Goal: Feedback & Contribution: Submit feedback/report problem

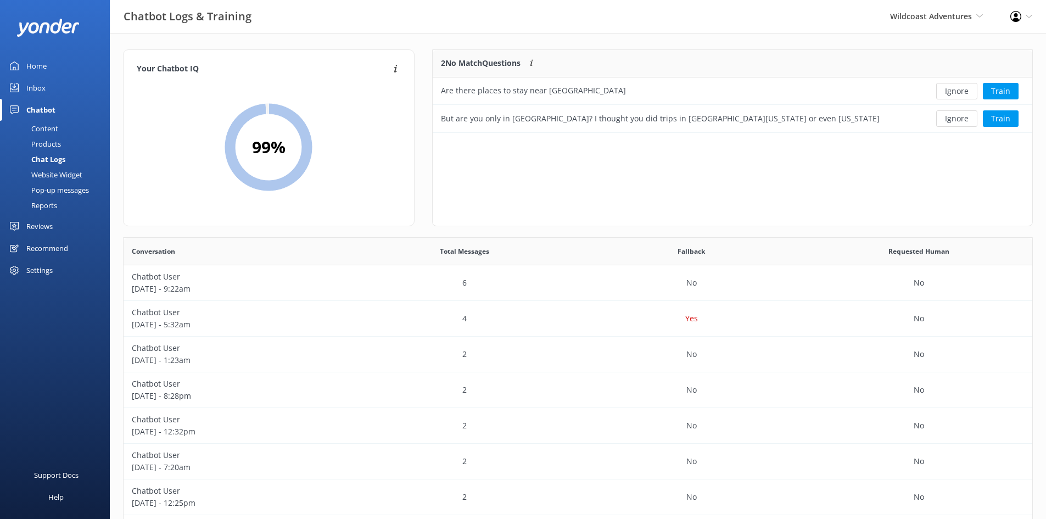
scroll to position [377, 900]
click at [958, 119] on button "Ignore" at bounding box center [956, 118] width 41 height 16
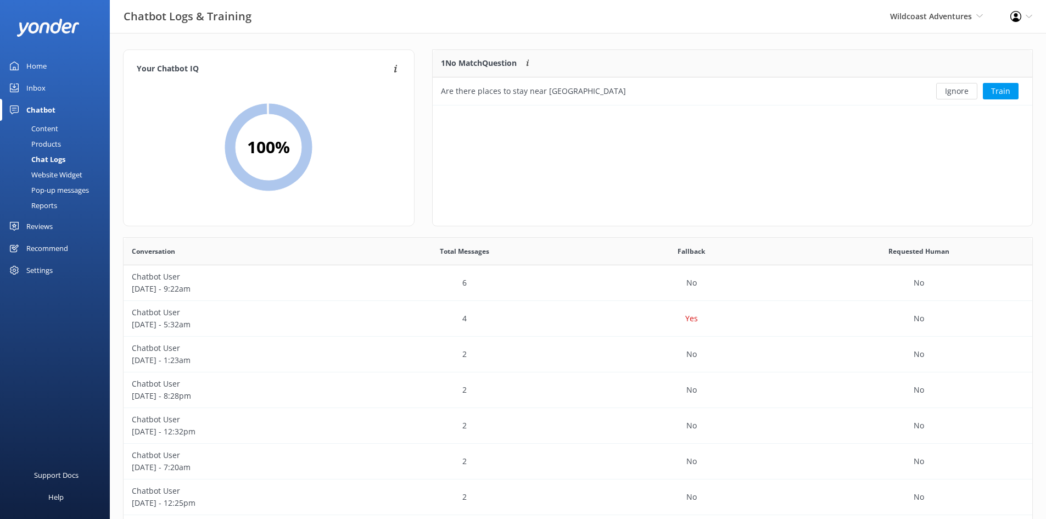
scroll to position [47, 591]
click at [958, 93] on button "Ignore" at bounding box center [956, 91] width 41 height 16
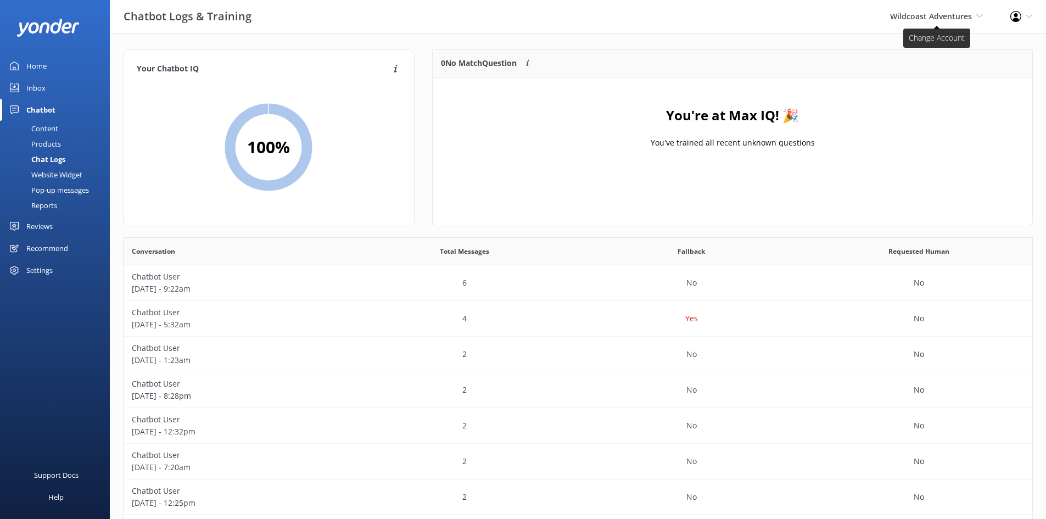
click at [937, 17] on span "Wildcoast Adventures" at bounding box center [931, 16] width 82 height 10
click at [922, 79] on link "[PERSON_NAME] River Whale Watching" at bounding box center [942, 78] width 110 height 36
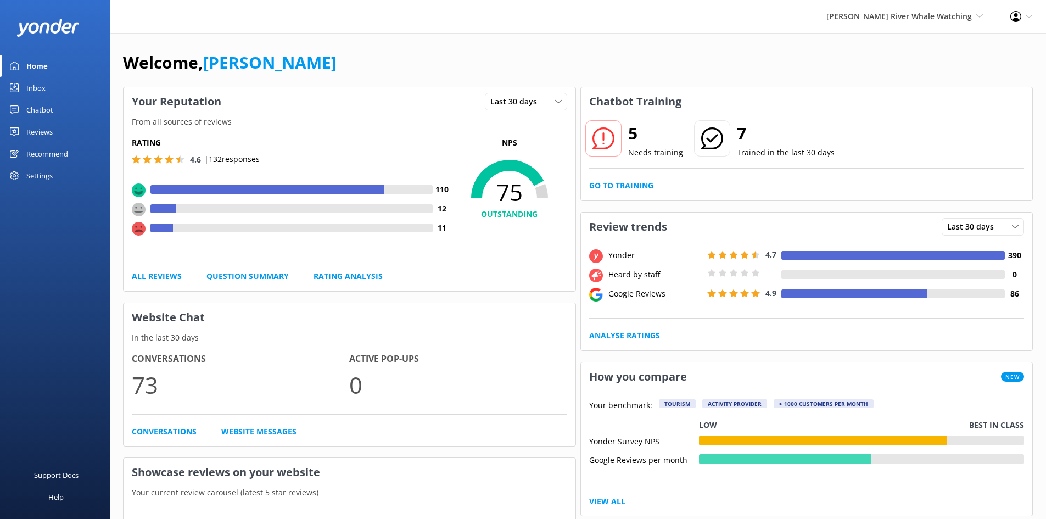
click at [606, 185] on link "Go to Training" at bounding box center [621, 186] width 64 height 12
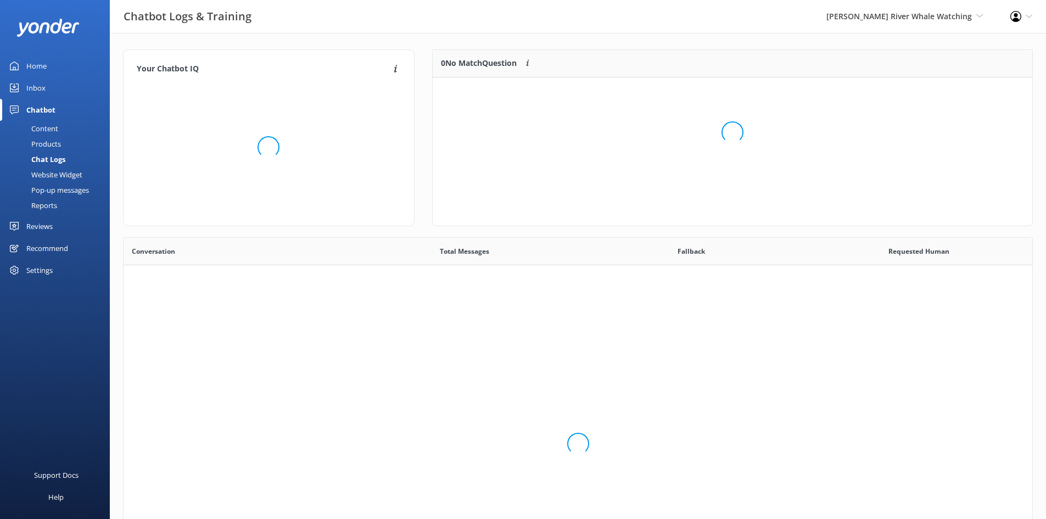
scroll to position [130, 591]
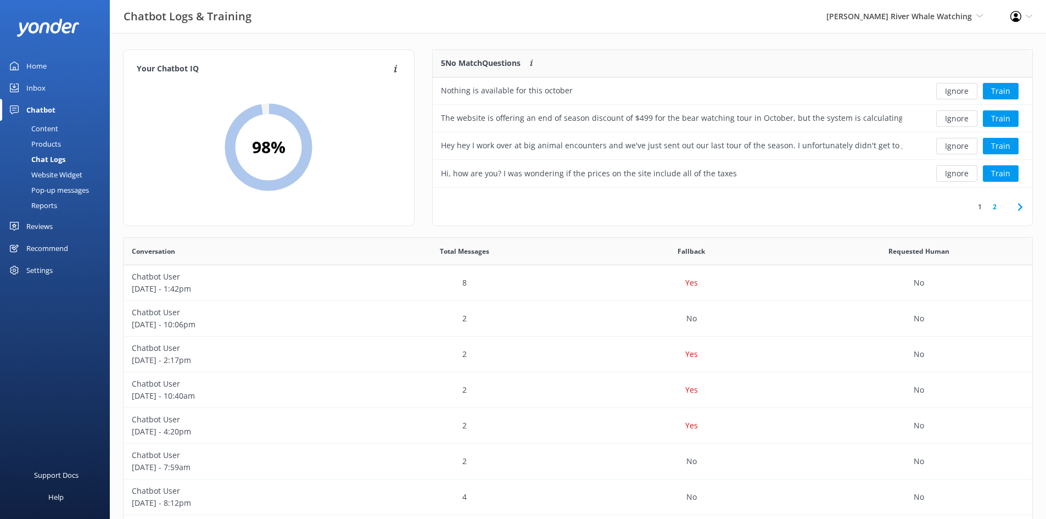
click at [994, 208] on link "2" at bounding box center [994, 207] width 15 height 10
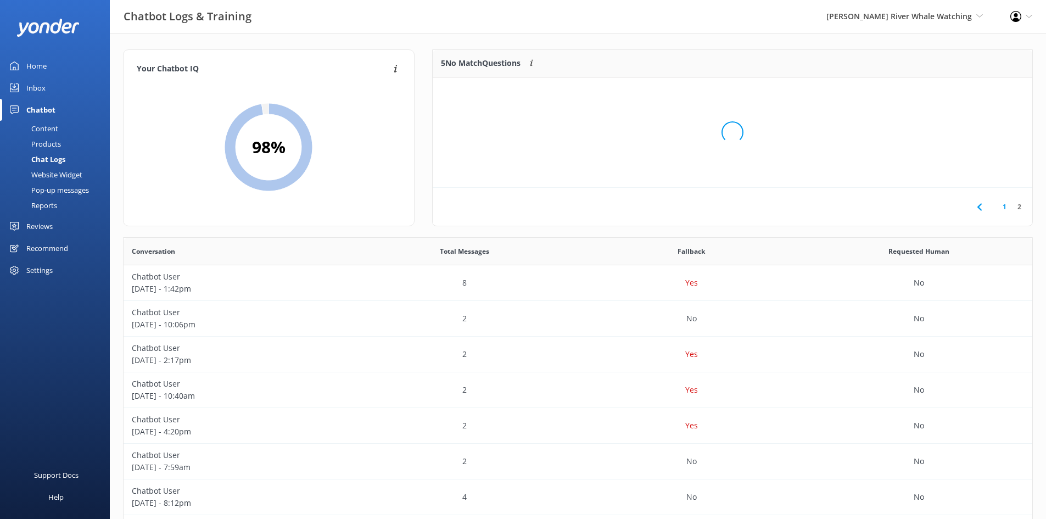
scroll to position [47, 591]
click at [1005, 208] on link "1" at bounding box center [1004, 207] width 15 height 10
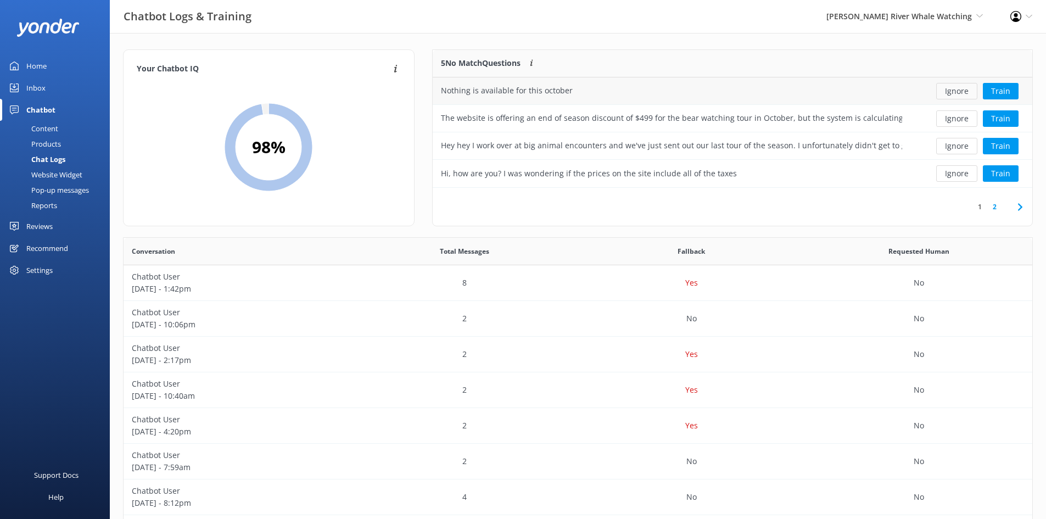
click at [967, 91] on button "Ignore" at bounding box center [956, 91] width 41 height 16
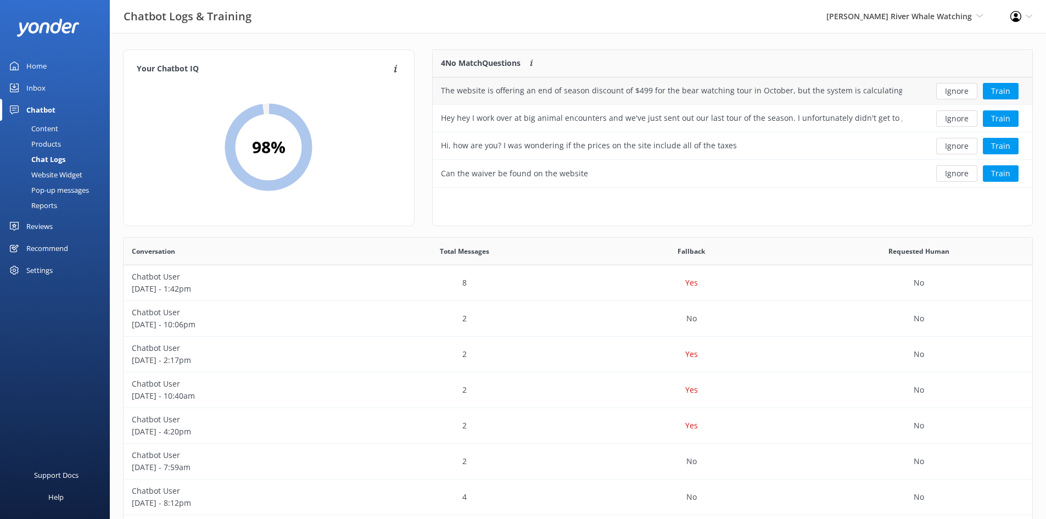
click at [692, 90] on div "The website is offering an end of season discount of $499 for the bear watching…" at bounding box center [671, 91] width 461 height 12
click at [1003, 91] on button "Train" at bounding box center [1001, 91] width 36 height 16
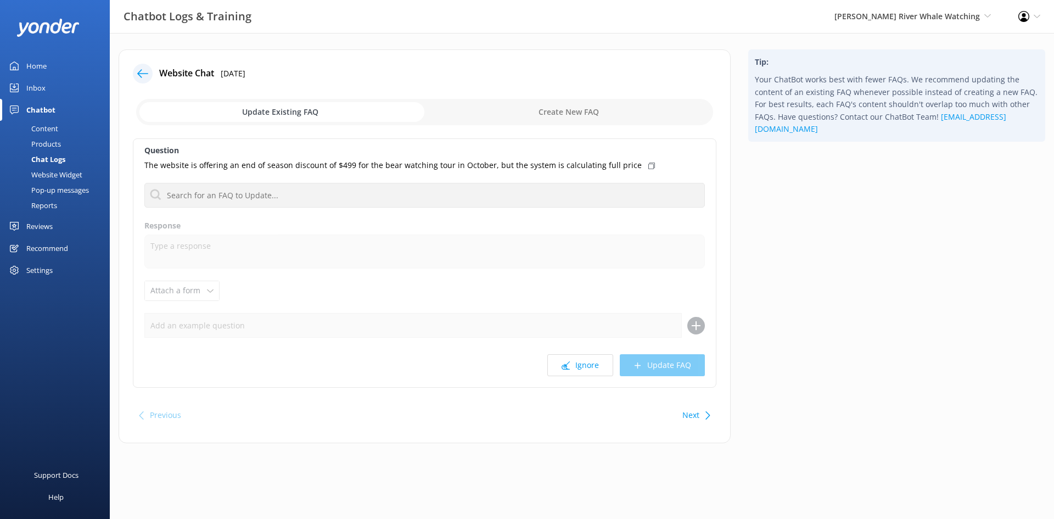
drag, startPoint x: 20, startPoint y: 64, endPoint x: 37, endPoint y: 61, distance: 16.7
click at [20, 64] on link "Home" at bounding box center [55, 66] width 110 height 22
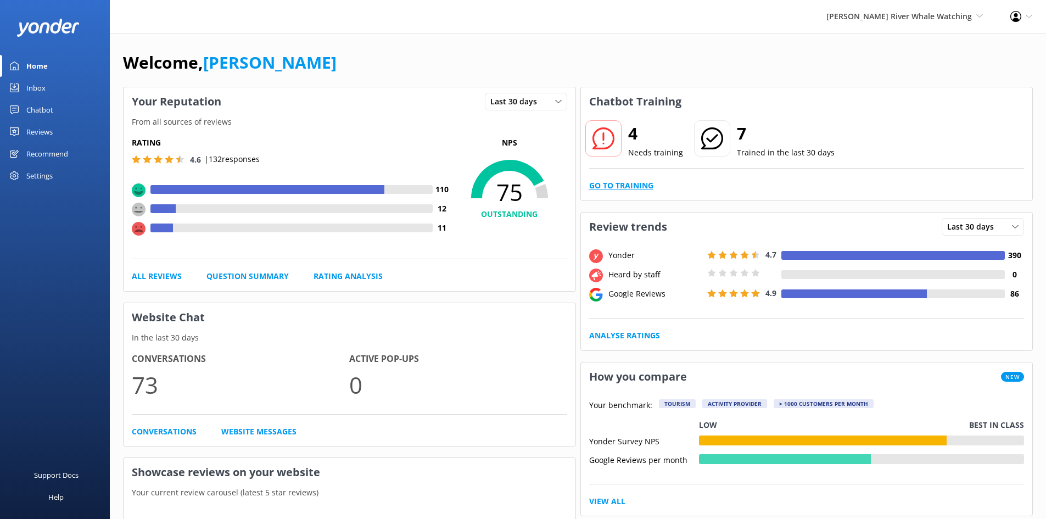
click at [630, 184] on link "Go to Training" at bounding box center [621, 186] width 64 height 12
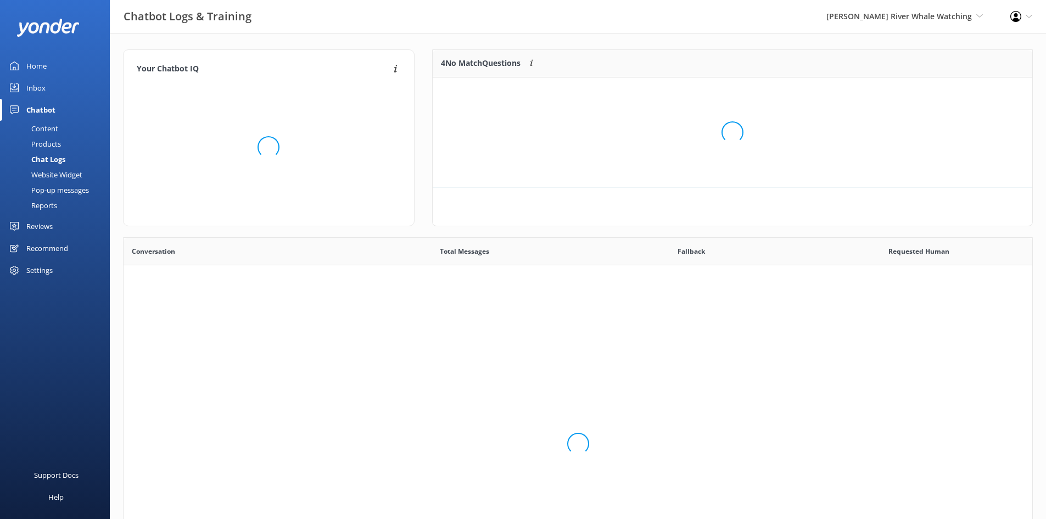
scroll to position [377, 900]
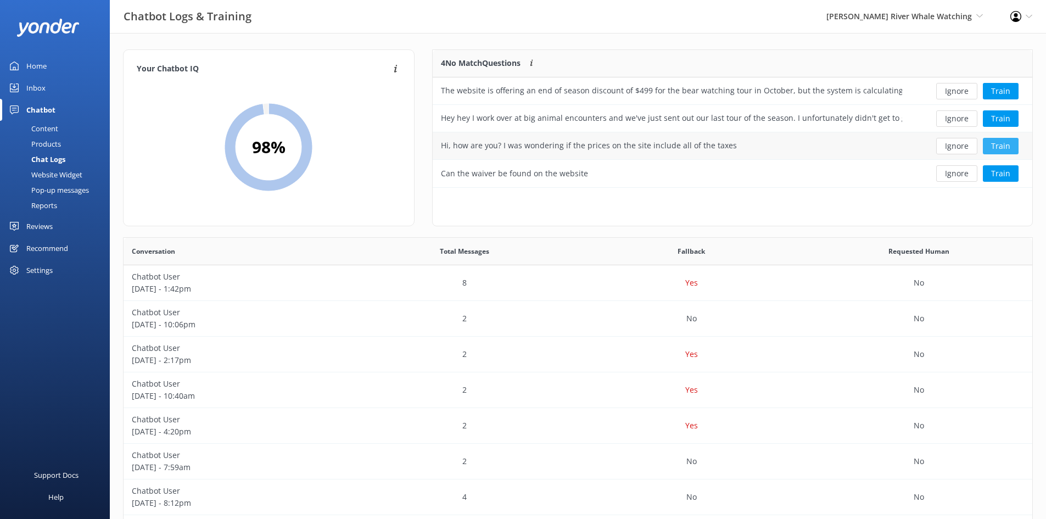
click at [1006, 150] on button "Train" at bounding box center [1001, 146] width 36 height 16
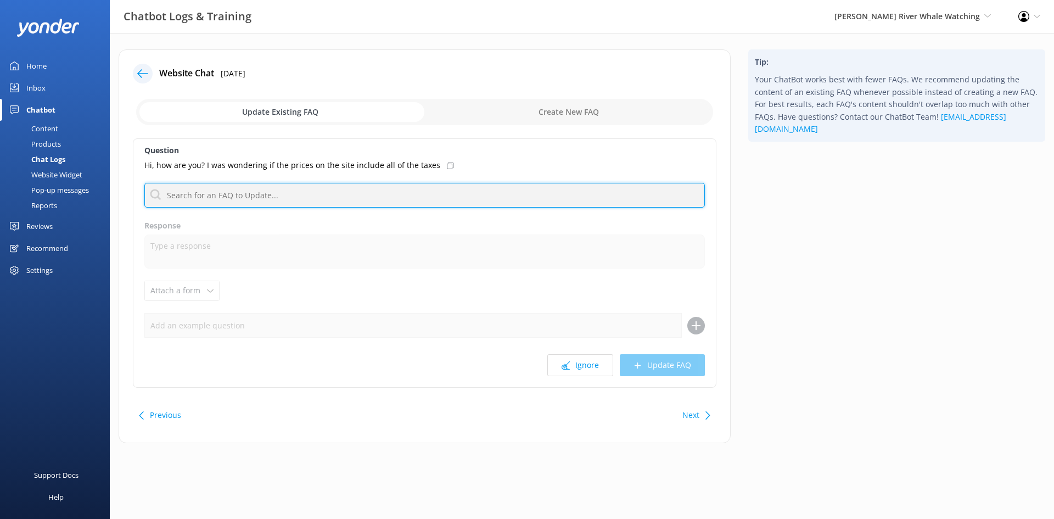
click at [289, 197] on input "text" at bounding box center [424, 195] width 561 height 25
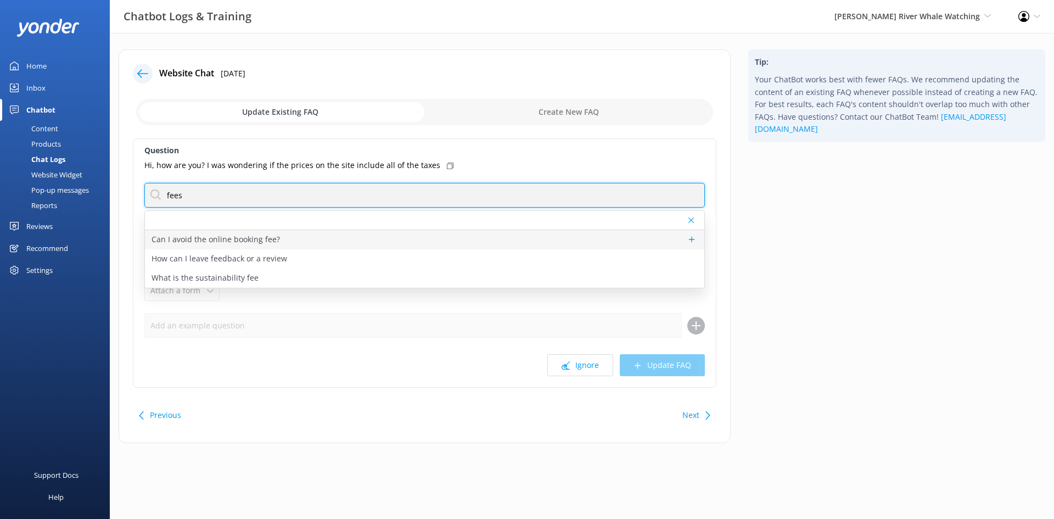
type input "fees"
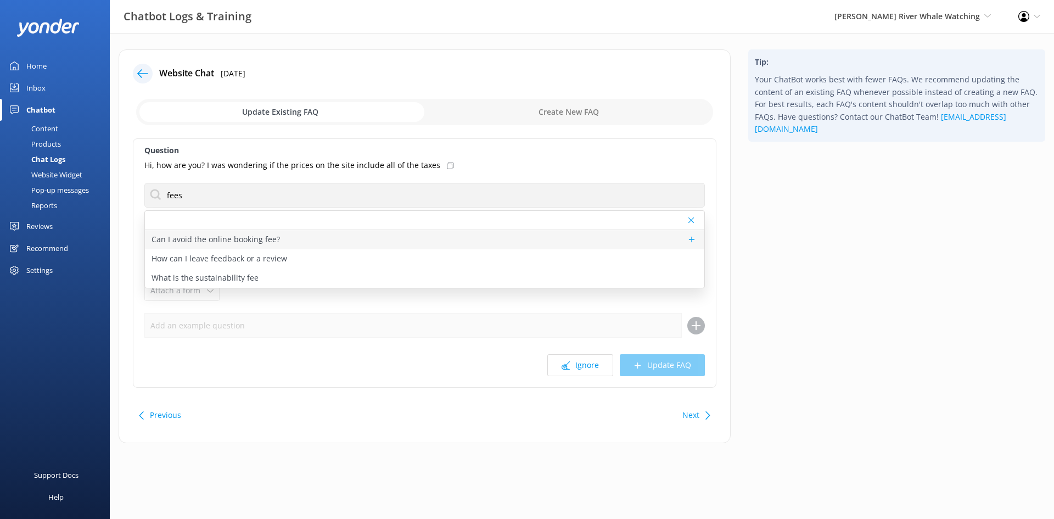
click at [291, 238] on div "Can I avoid the online booking fee?" at bounding box center [425, 239] width 560 height 19
type textarea "Please give our office a call at [PHONE_NUMBER] for further information."
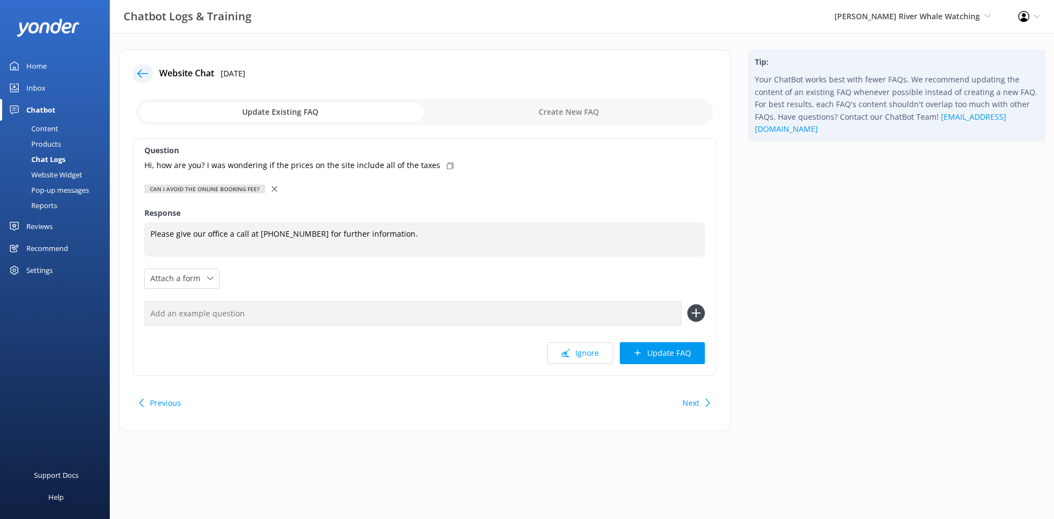
click at [273, 190] on icon at bounding box center [274, 188] width 5 height 5
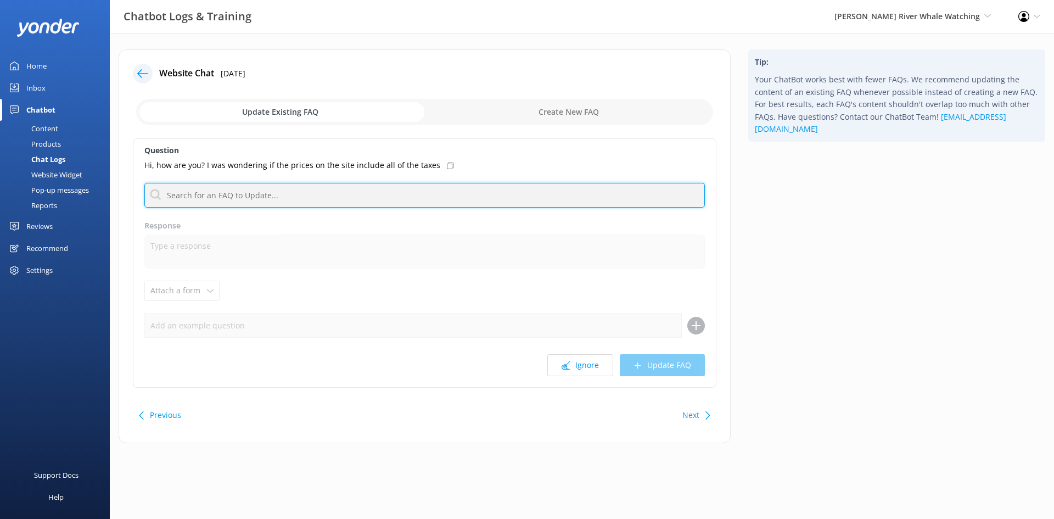
click at [447, 193] on input "text" at bounding box center [424, 195] width 561 height 25
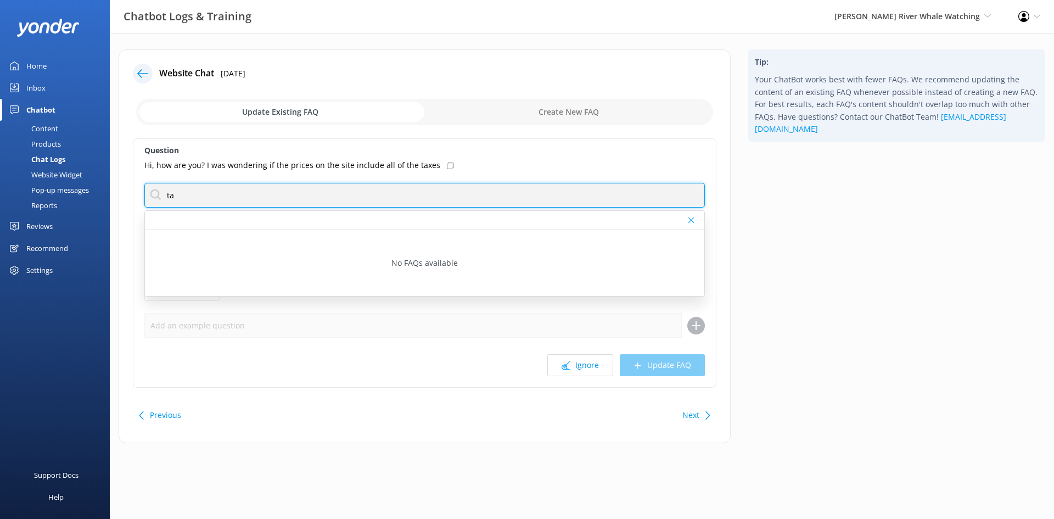
type input "t"
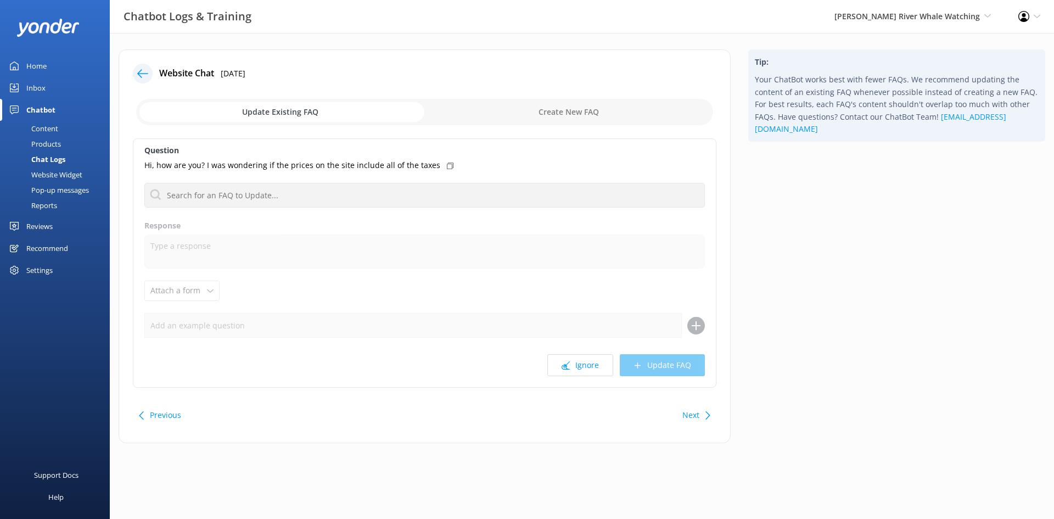
click at [566, 170] on div "Hi, how are you? I was wondering if the prices on the site include all of the t…" at bounding box center [424, 165] width 561 height 12
drag, startPoint x: 29, startPoint y: 66, endPoint x: 50, endPoint y: 66, distance: 21.4
click at [29, 66] on div "Home" at bounding box center [36, 66] width 20 height 22
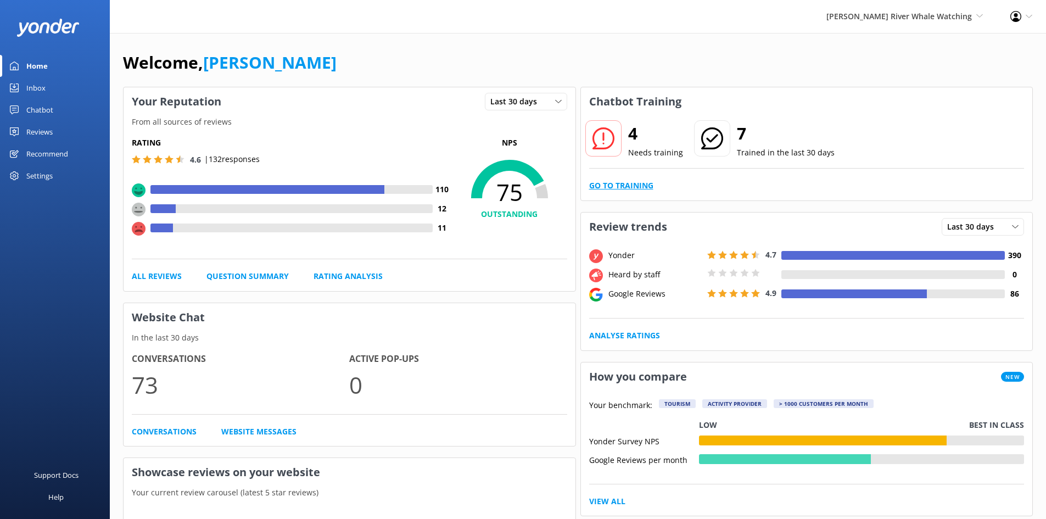
click at [633, 188] on link "Go to Training" at bounding box center [621, 186] width 64 height 12
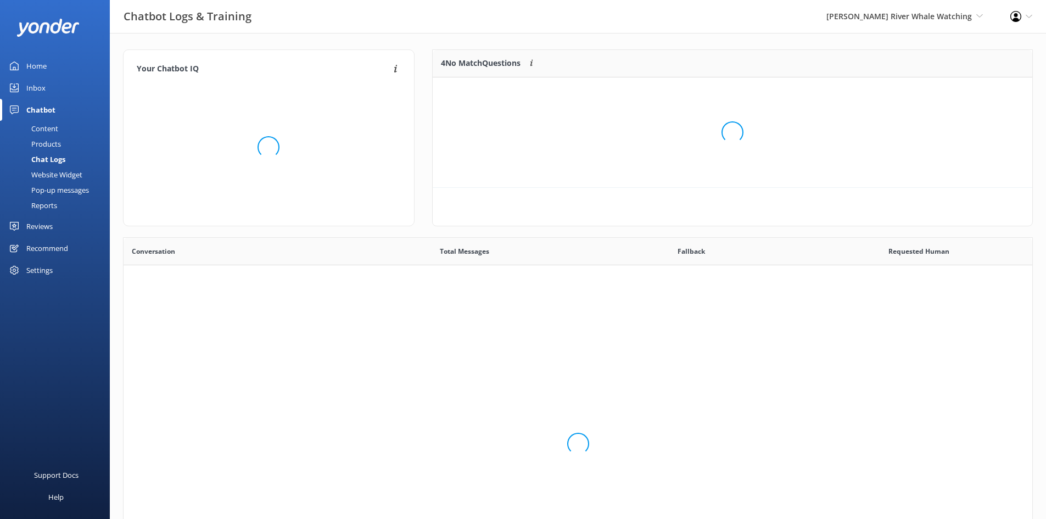
scroll to position [377, 900]
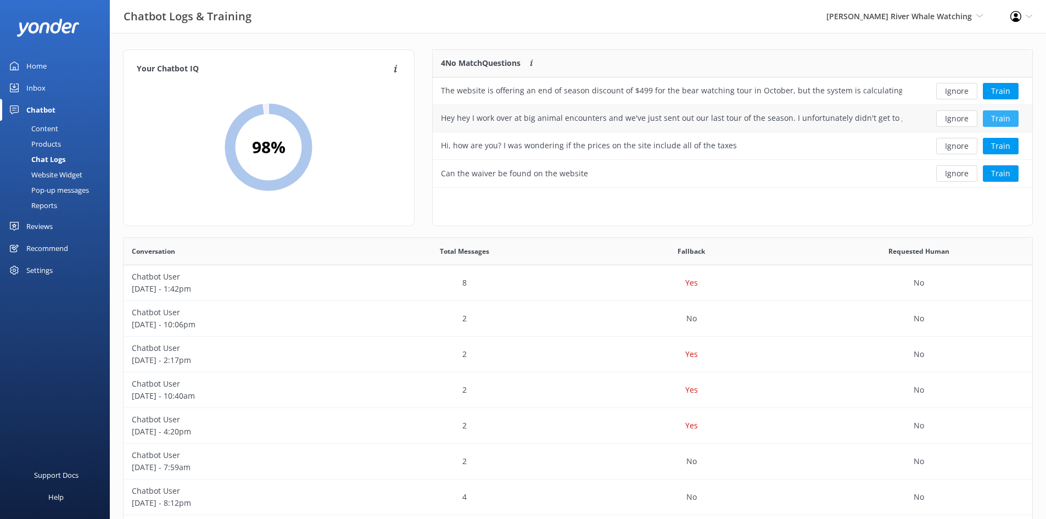
click at [1003, 118] on button "Train" at bounding box center [1001, 118] width 36 height 16
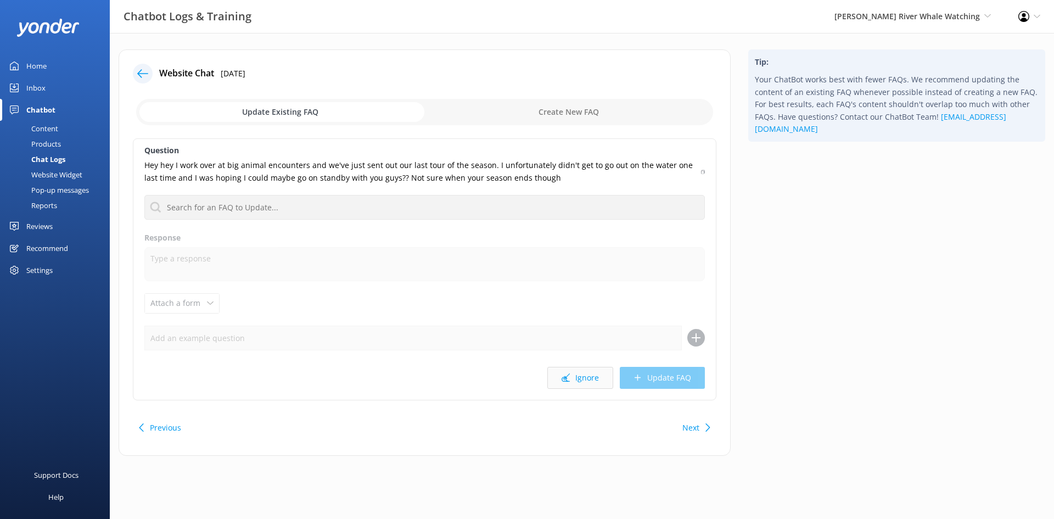
click at [592, 382] on button "Ignore" at bounding box center [580, 378] width 66 height 22
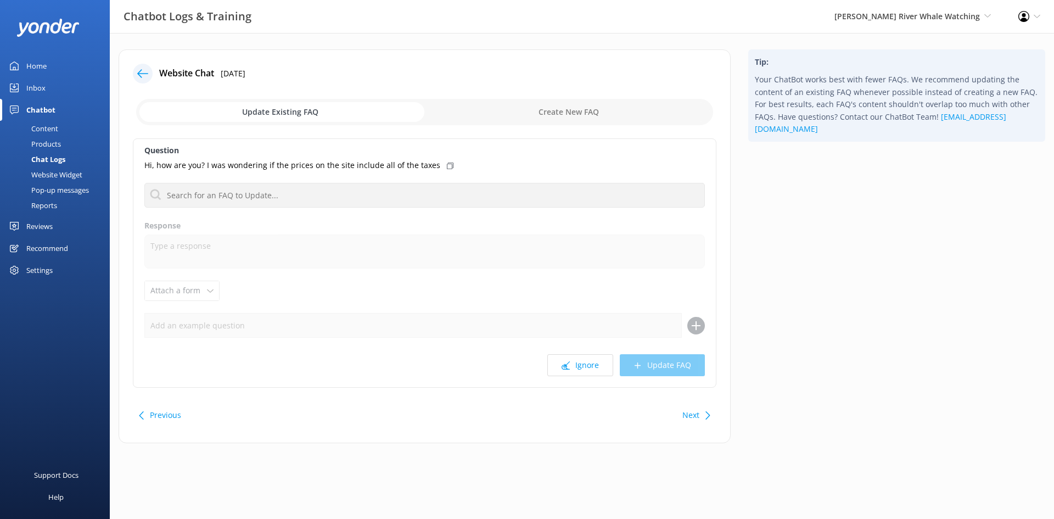
click at [147, 76] on icon at bounding box center [142, 73] width 11 height 11
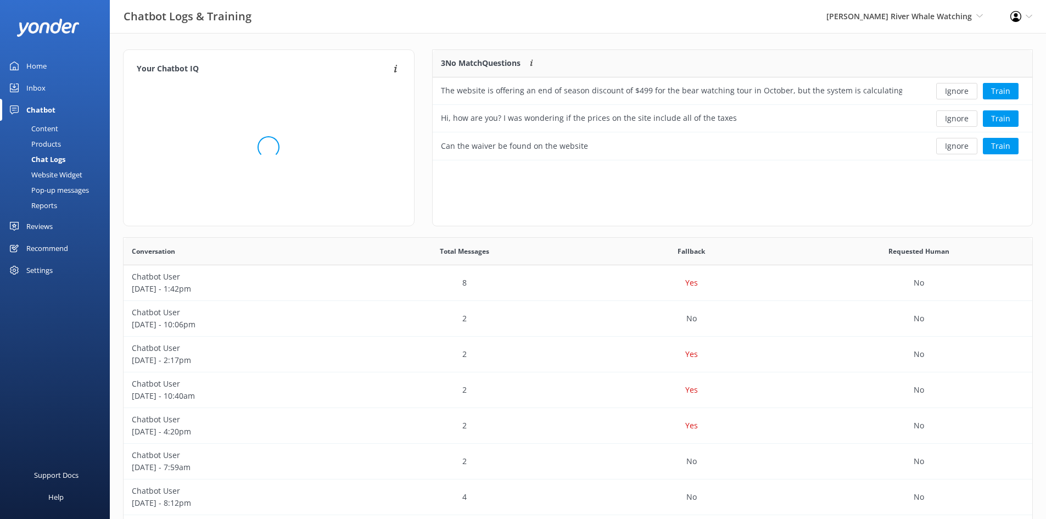
scroll to position [102, 591]
click at [1001, 144] on button "Train" at bounding box center [1001, 146] width 36 height 16
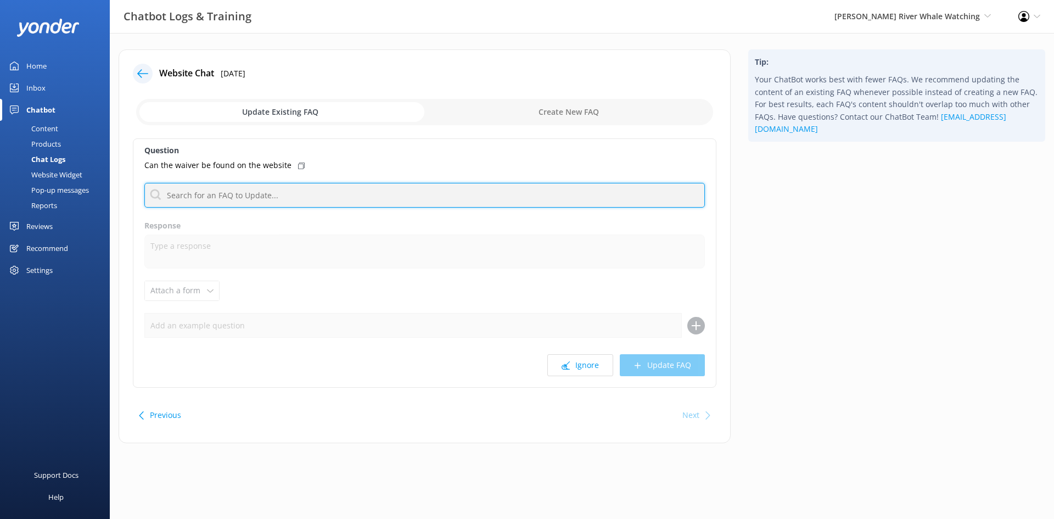
click at [240, 198] on input "text" at bounding box center [424, 195] width 561 height 25
type input "waiver"
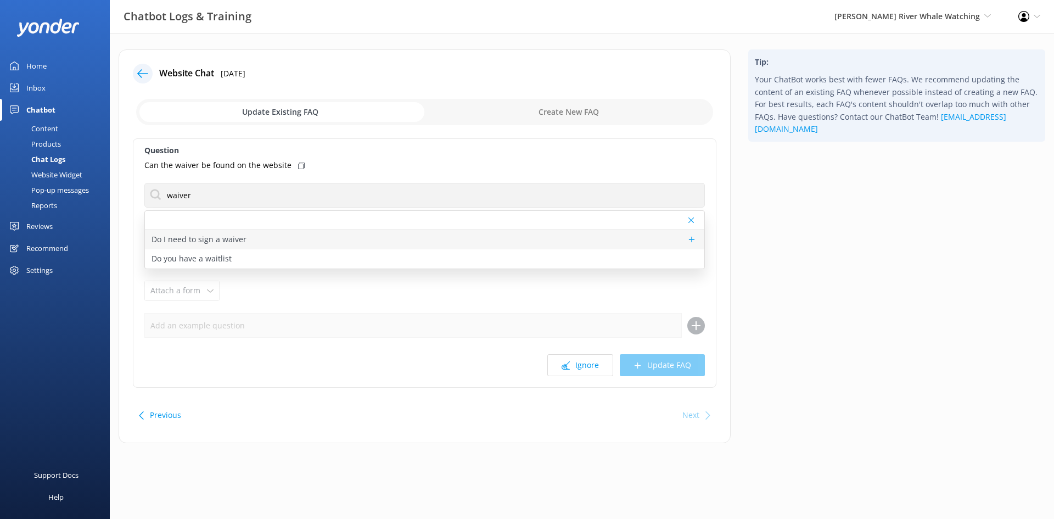
click at [318, 236] on div "Do I need to sign a waiver" at bounding box center [425, 239] width 560 height 19
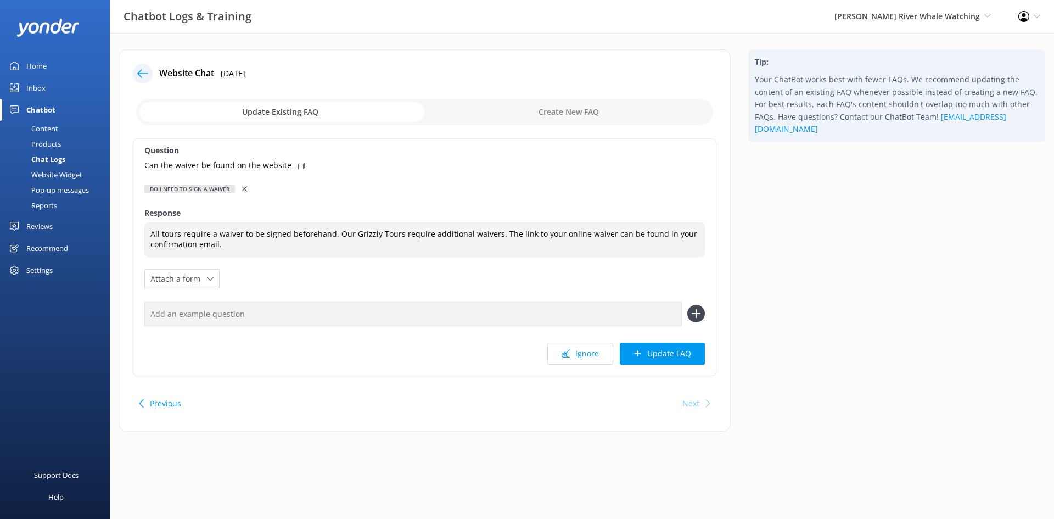
type textarea "All tours require a waiver to be signed beforehand. Our Grizzly Tours require a…"
click at [665, 355] on button "Update FAQ" at bounding box center [662, 354] width 85 height 22
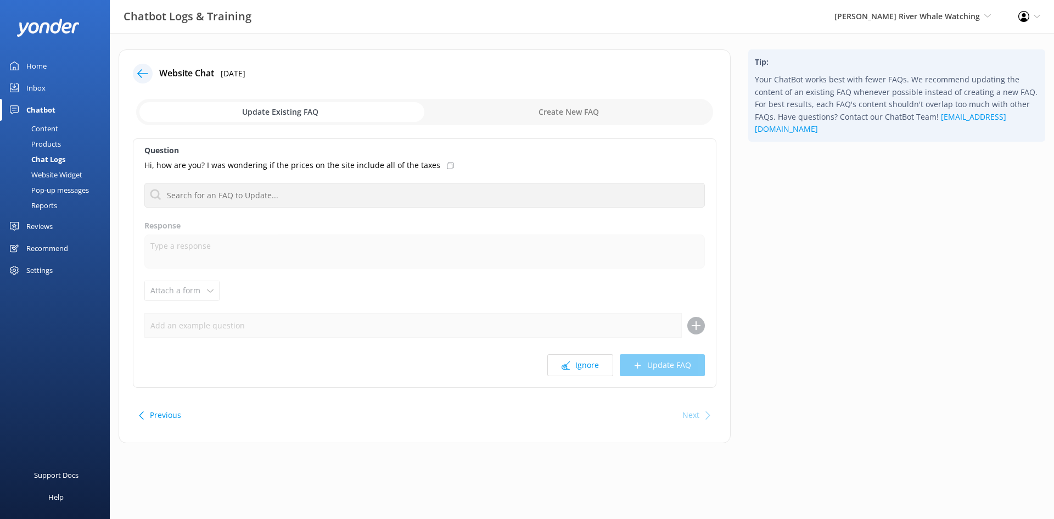
click at [43, 61] on div "Home" at bounding box center [36, 66] width 20 height 22
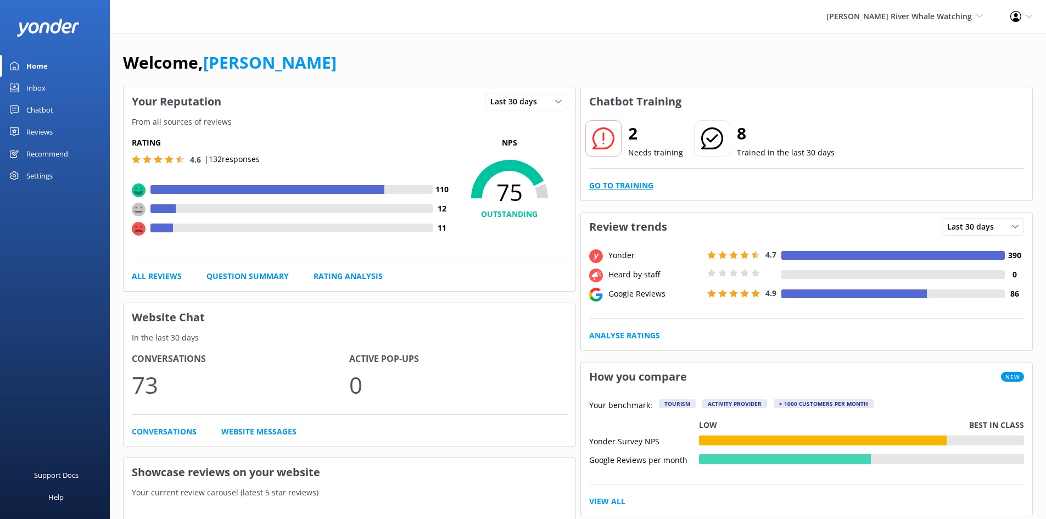
click at [629, 187] on link "Go to Training" at bounding box center [621, 186] width 64 height 12
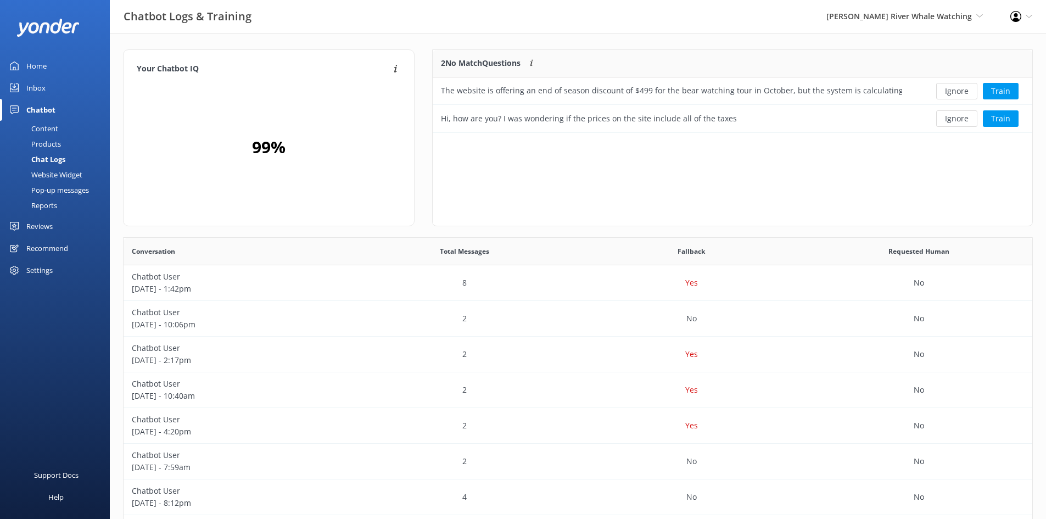
scroll to position [75, 591]
click at [957, 92] on button "Ignore" at bounding box center [956, 91] width 41 height 16
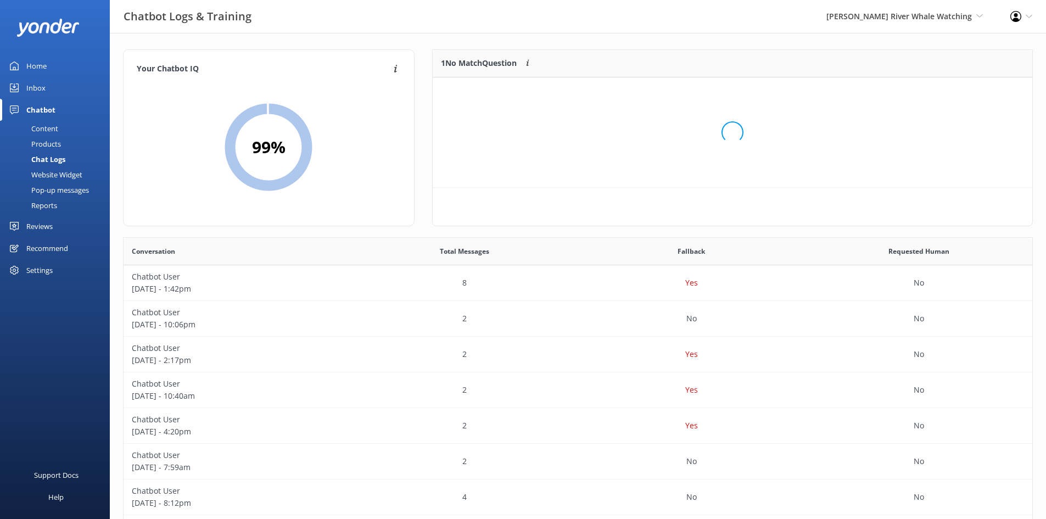
scroll to position [47, 591]
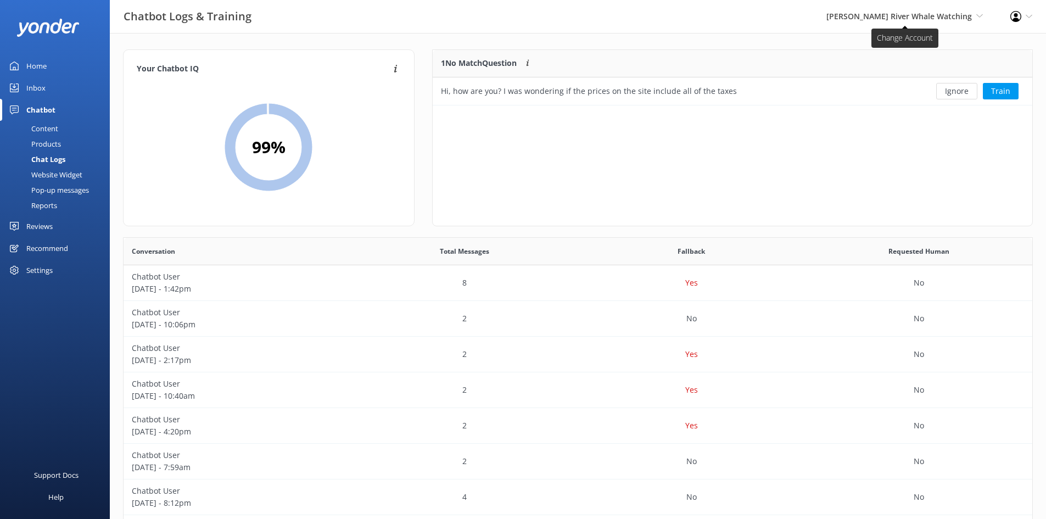
click at [920, 14] on span "[PERSON_NAME] River Whale Watching" at bounding box center [899, 16] width 146 height 10
click at [915, 44] on link "Wildcoast Adventures" at bounding box center [942, 47] width 110 height 26
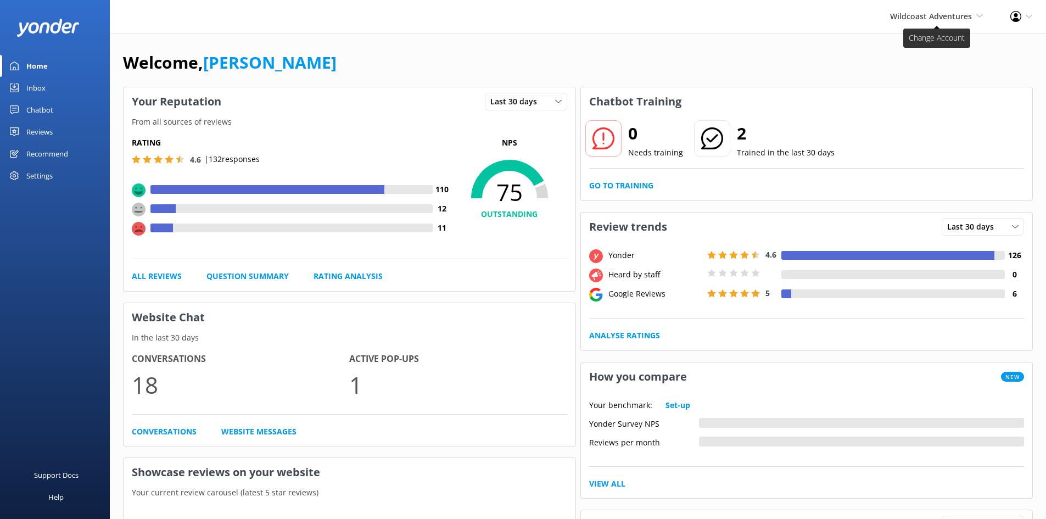
click at [914, 19] on span "Wildcoast Adventures" at bounding box center [931, 16] width 82 height 10
click at [910, 87] on link "[PERSON_NAME] River Whale Watching" at bounding box center [942, 78] width 110 height 36
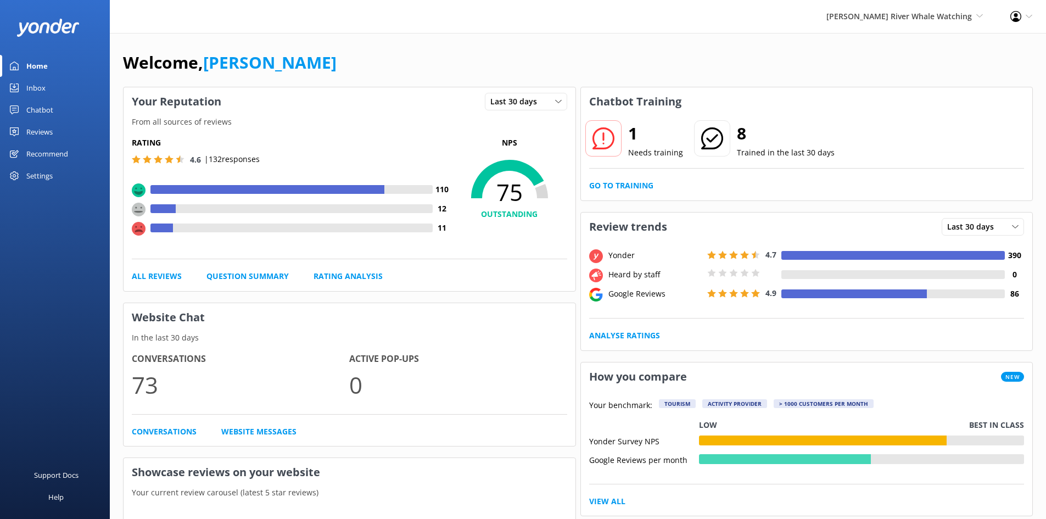
click at [43, 104] on div "Chatbot" at bounding box center [39, 110] width 27 height 22
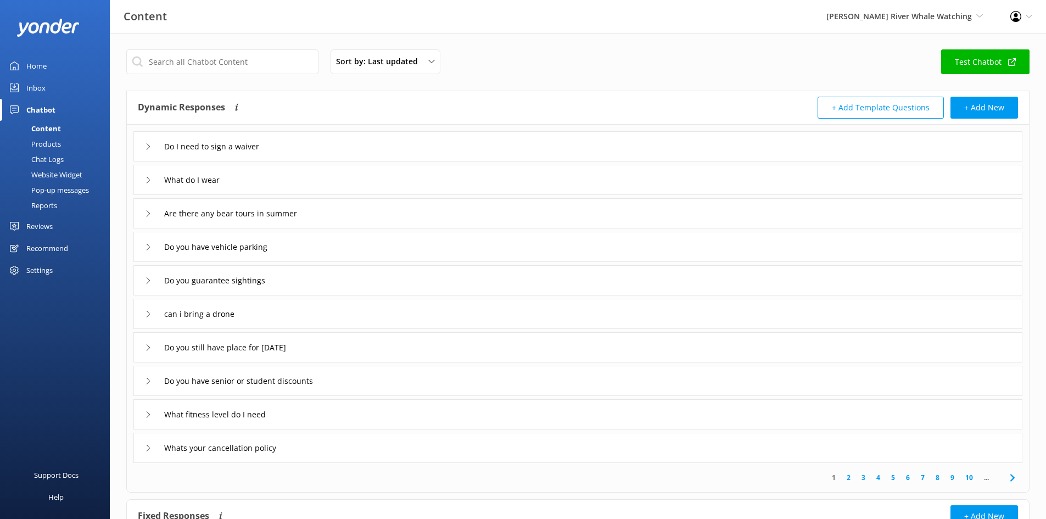
click at [46, 156] on div "Chat Logs" at bounding box center [35, 159] width 57 height 15
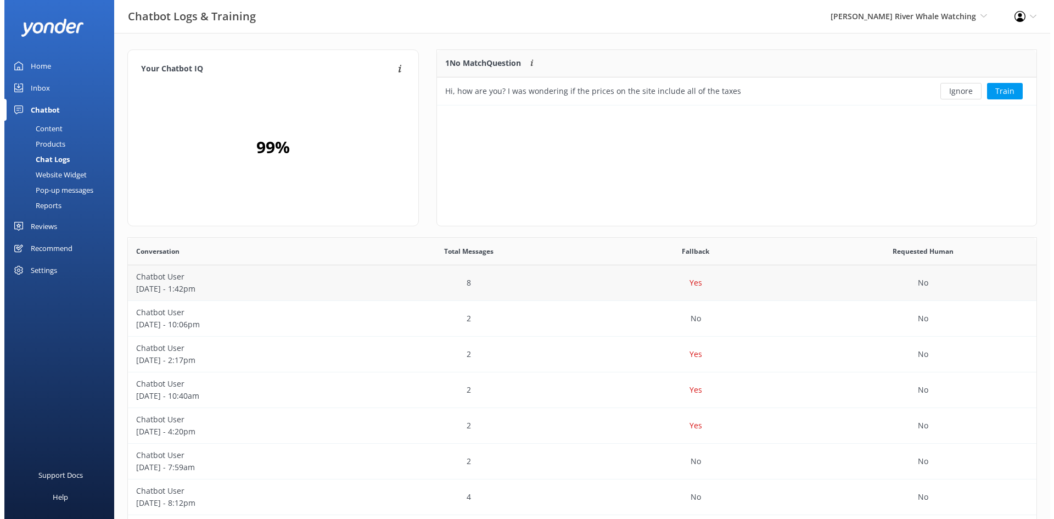
scroll to position [47, 591]
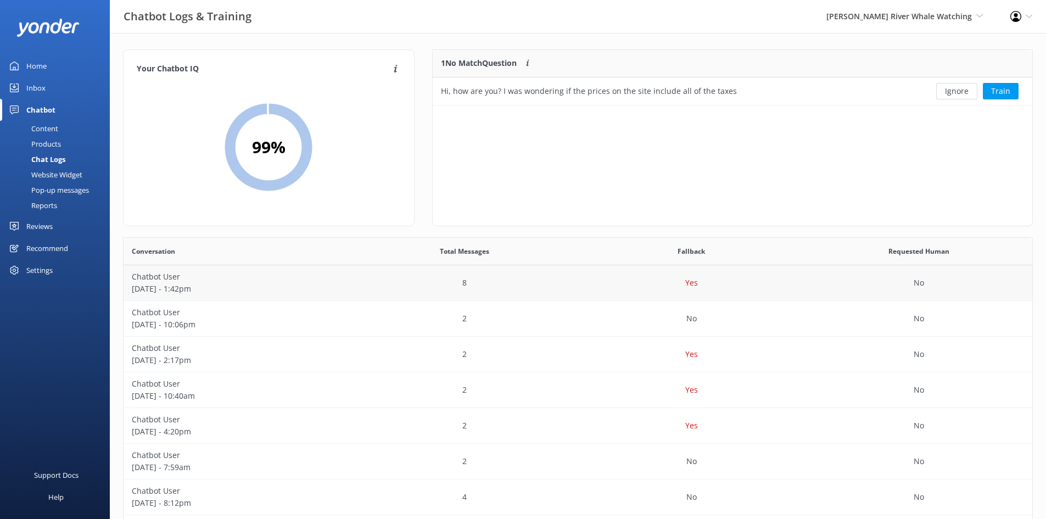
click at [536, 279] on div "8" at bounding box center [464, 283] width 227 height 36
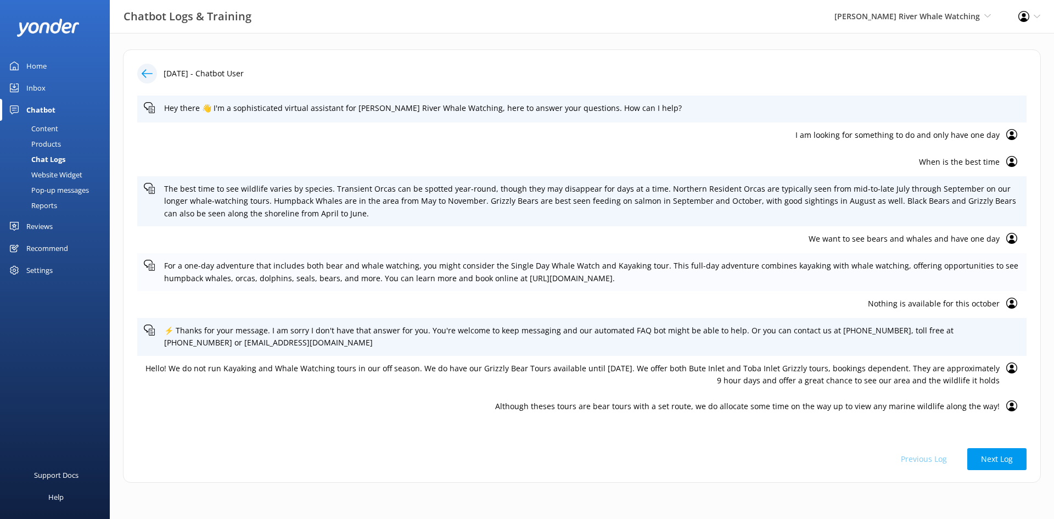
click at [147, 266] on icon at bounding box center [149, 265] width 11 height 11
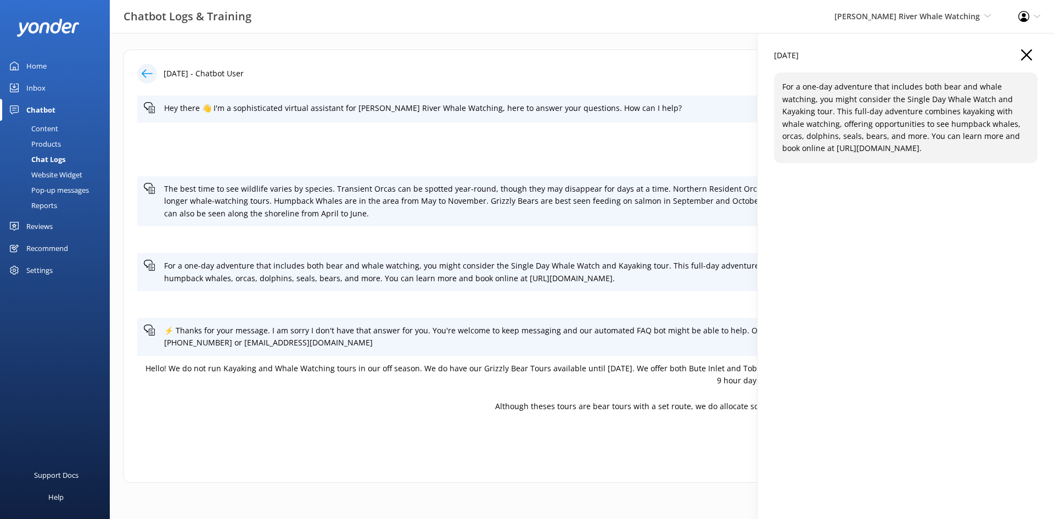
click at [1027, 52] on icon "button" at bounding box center [1026, 54] width 11 height 11
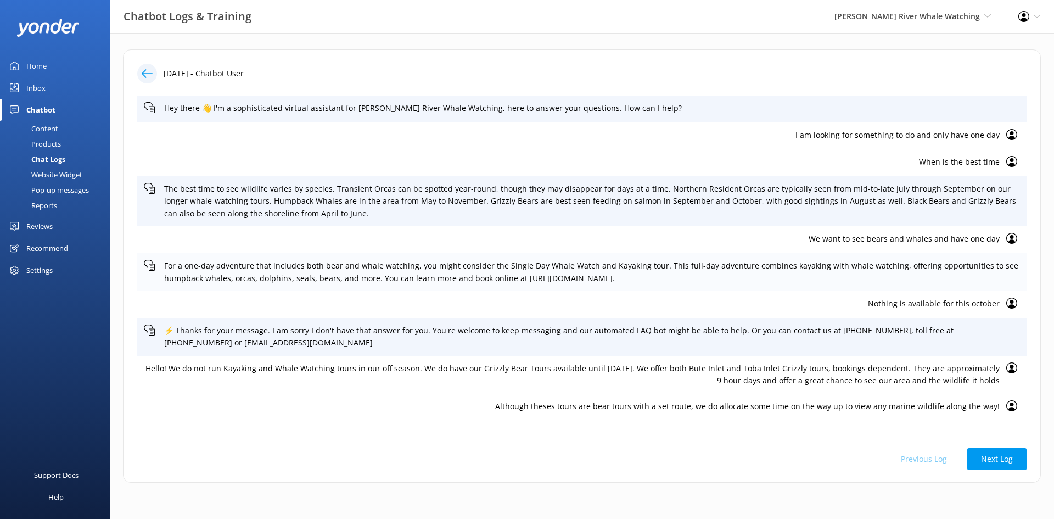
click at [1004, 271] on p "For a one-day adventure that includes both bear and whale watching, you might c…" at bounding box center [592, 272] width 856 height 25
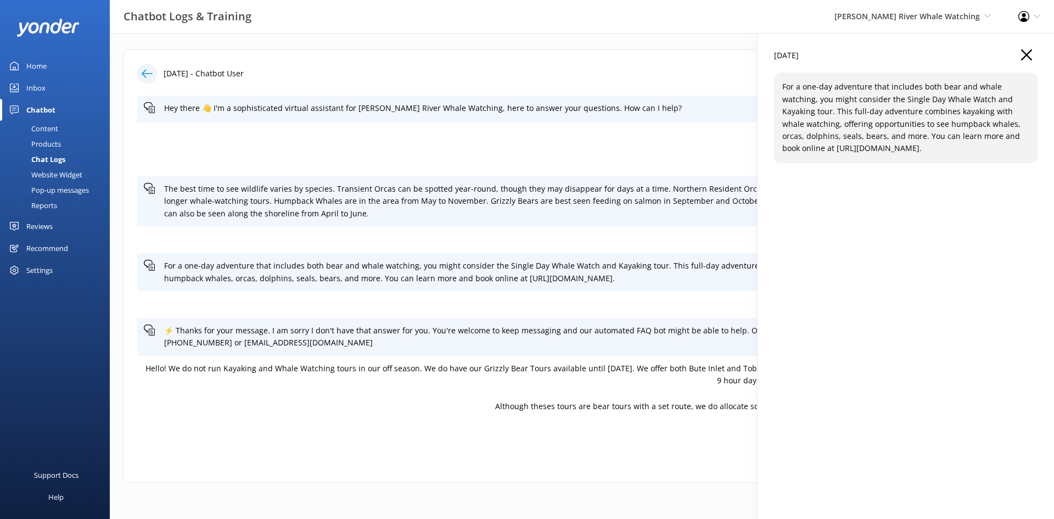
click at [1027, 60] on icon "button" at bounding box center [1026, 54] width 11 height 11
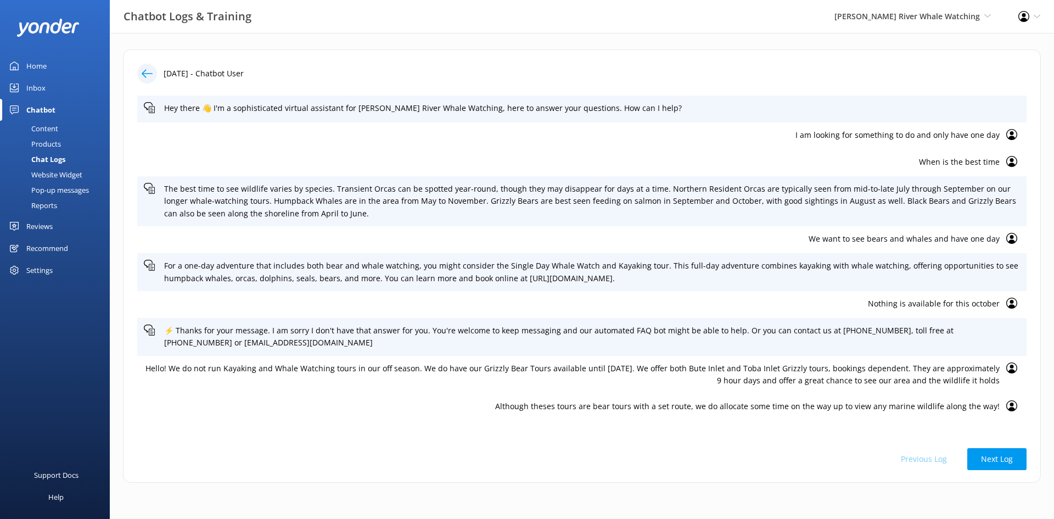
click at [954, 238] on p "We want to see bears and whales and have one day" at bounding box center [572, 239] width 856 height 12
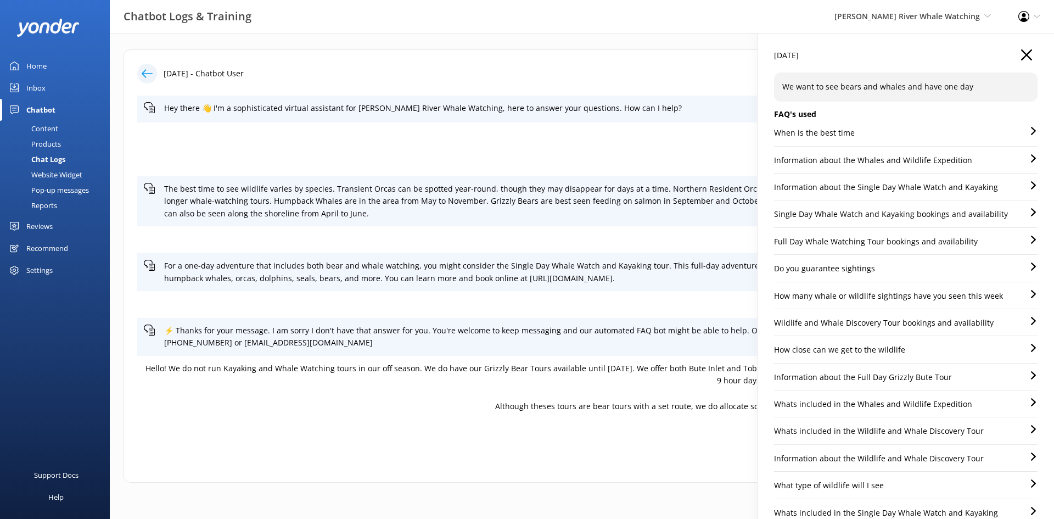
click at [1021, 52] on icon "button" at bounding box center [1026, 54] width 11 height 11
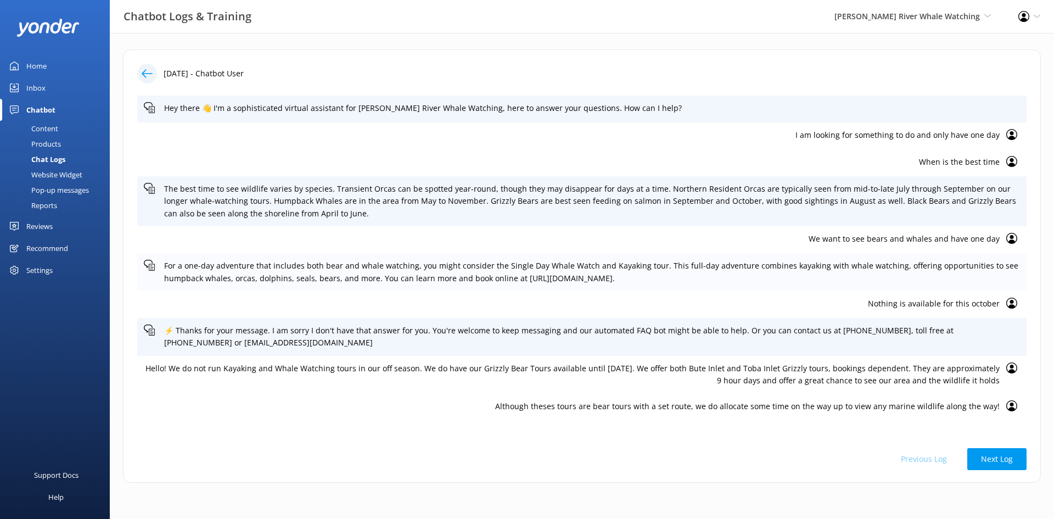
drag, startPoint x: 756, startPoint y: 132, endPoint x: 960, endPoint y: 284, distance: 254.2
click at [960, 284] on div "Hey there 👋 I'm a sophisticated virtual assistant for [PERSON_NAME] River Whale…" at bounding box center [581, 266] width 889 height 340
copy div "I am looking for something to do and only have one day When is the best time Th…"
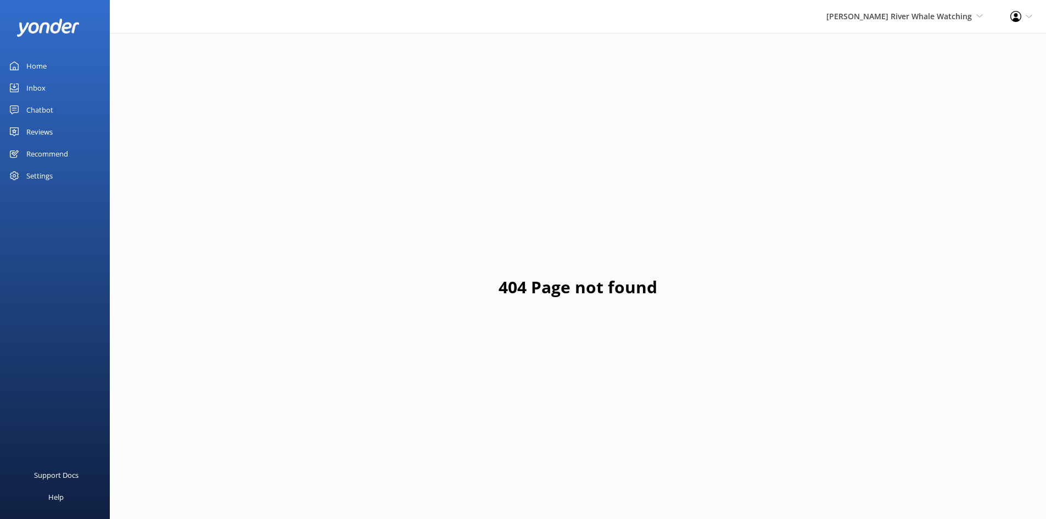
click at [40, 63] on div "Home" at bounding box center [36, 66] width 20 height 22
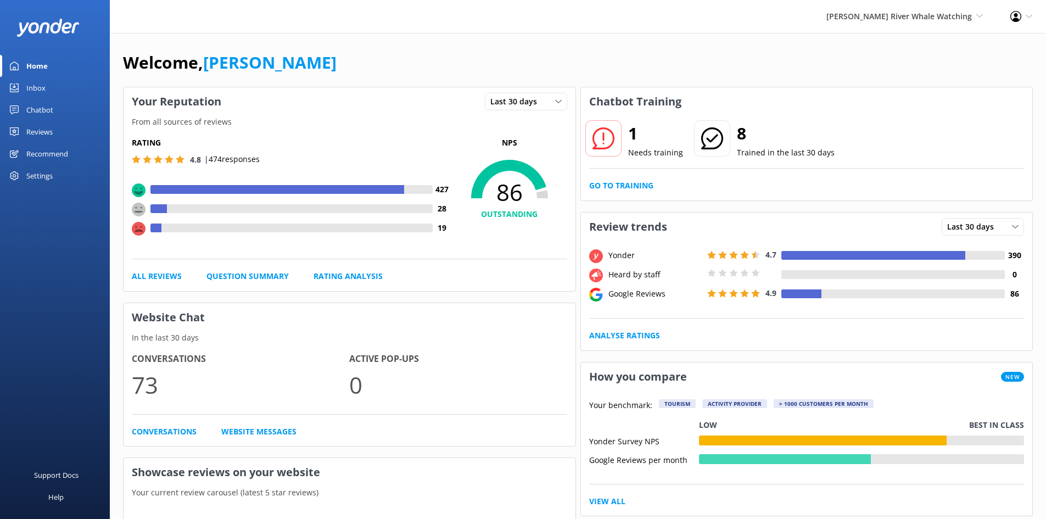
click at [40, 110] on div "Chatbot" at bounding box center [39, 110] width 27 height 22
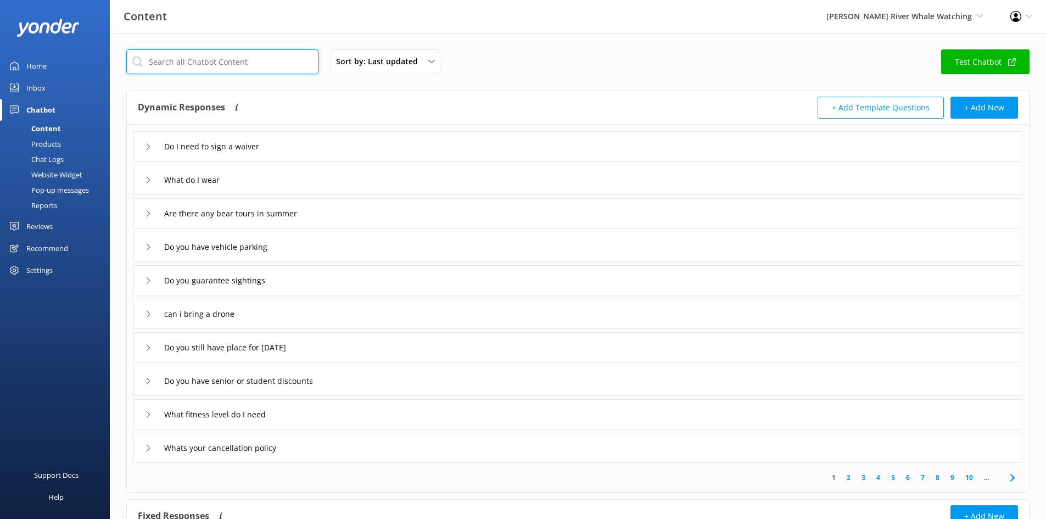
click at [204, 63] on input "text" at bounding box center [222, 61] width 192 height 25
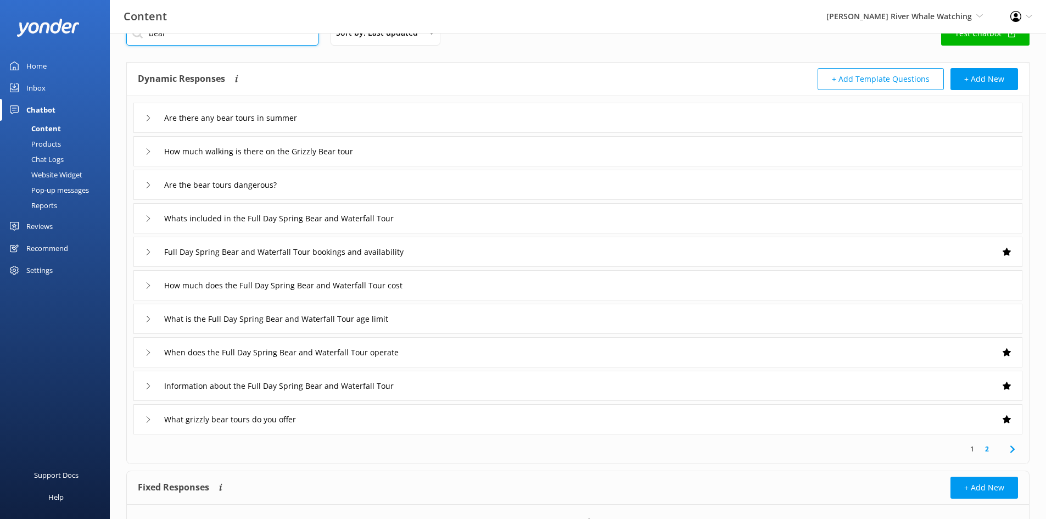
scroll to position [55, 0]
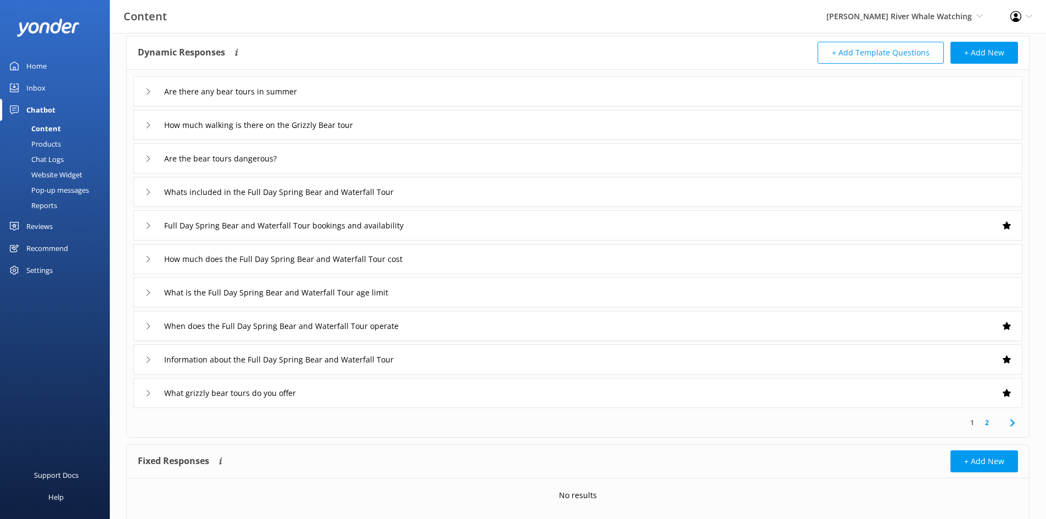
click at [983, 419] on link "2" at bounding box center [987, 422] width 15 height 10
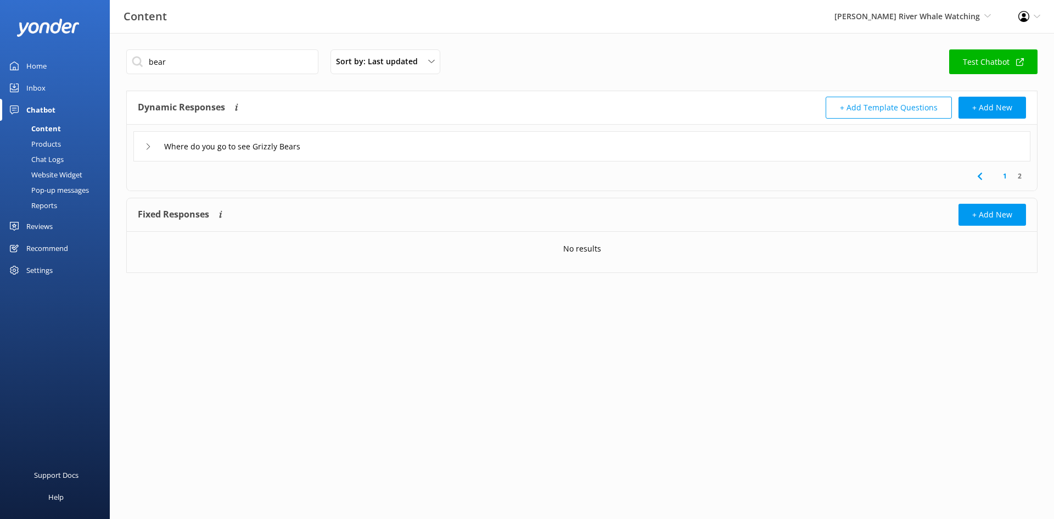
click at [148, 149] on use at bounding box center [148, 146] width 3 height 6
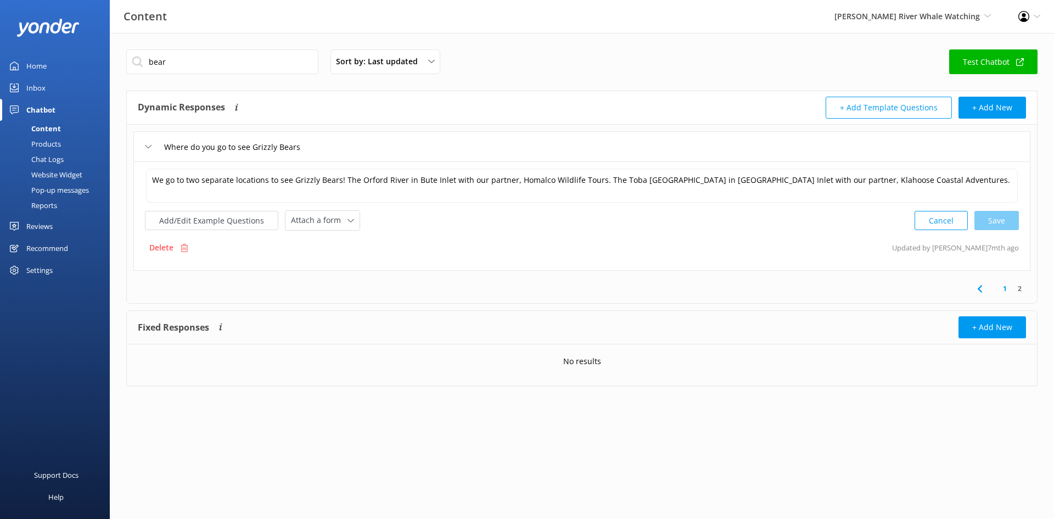
click at [148, 149] on icon at bounding box center [148, 146] width 7 height 7
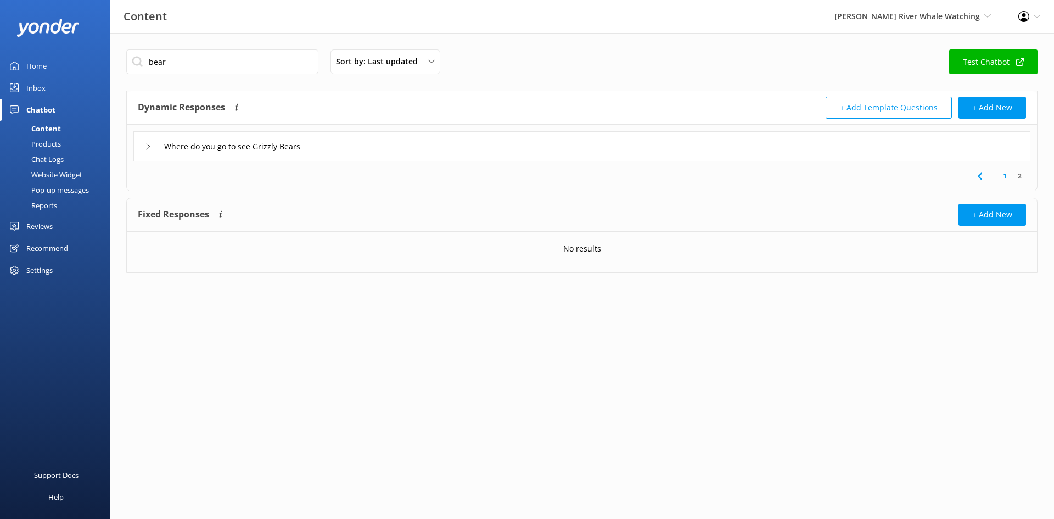
click at [1005, 180] on link "1" at bounding box center [1005, 176] width 15 height 10
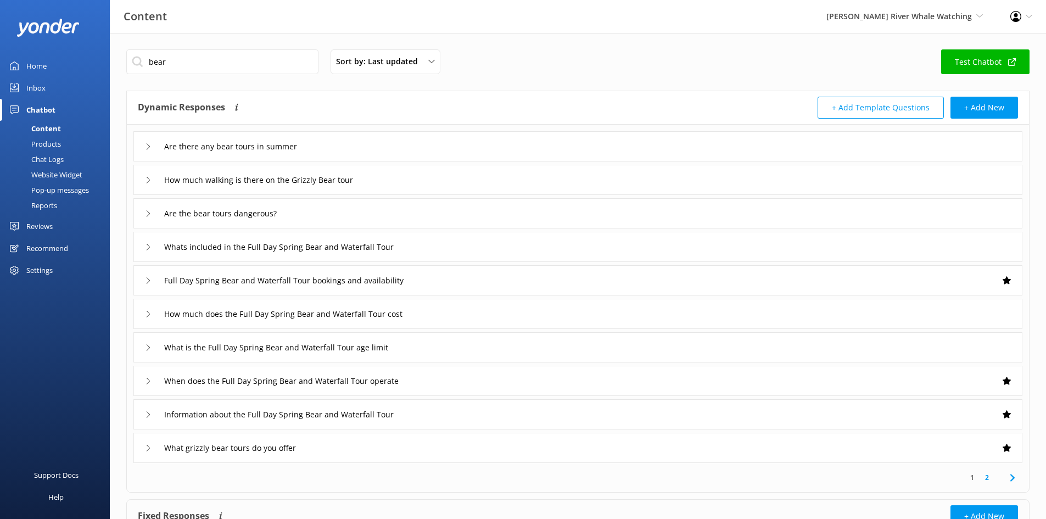
click at [148, 446] on icon at bounding box center [148, 448] width 7 height 7
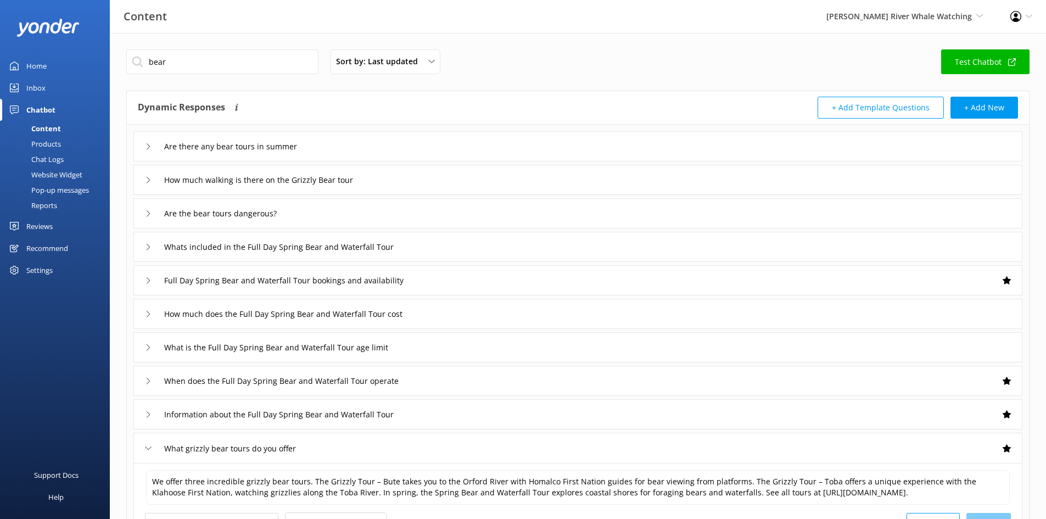
click at [149, 148] on use at bounding box center [148, 146] width 3 height 6
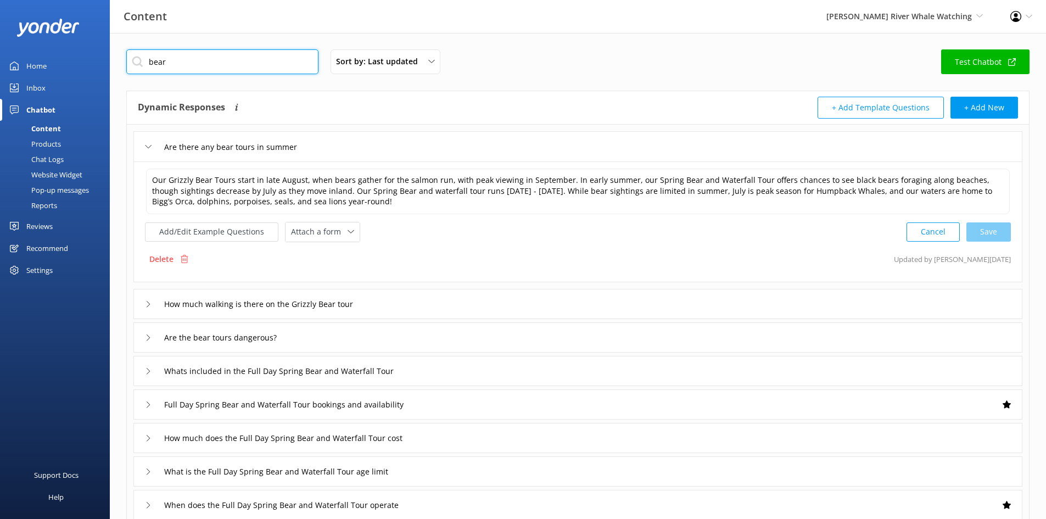
drag, startPoint x: 173, startPoint y: 60, endPoint x: -32, endPoint y: 70, distance: 205.0
click at [0, 70] on html "Content Campbell River Whale Watching Wildcoast Adventures Campbell River Whale…" at bounding box center [523, 366] width 1046 height 732
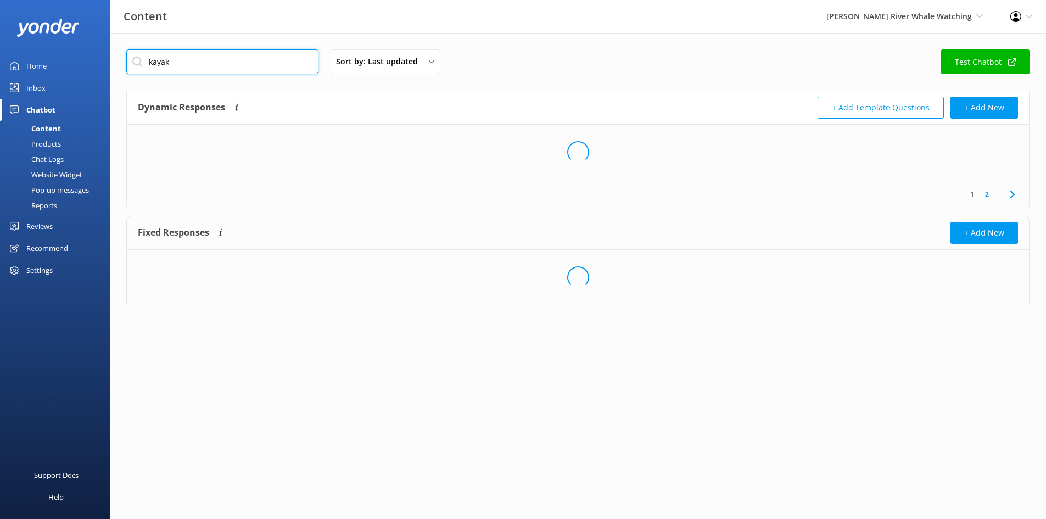
type input "kayak"
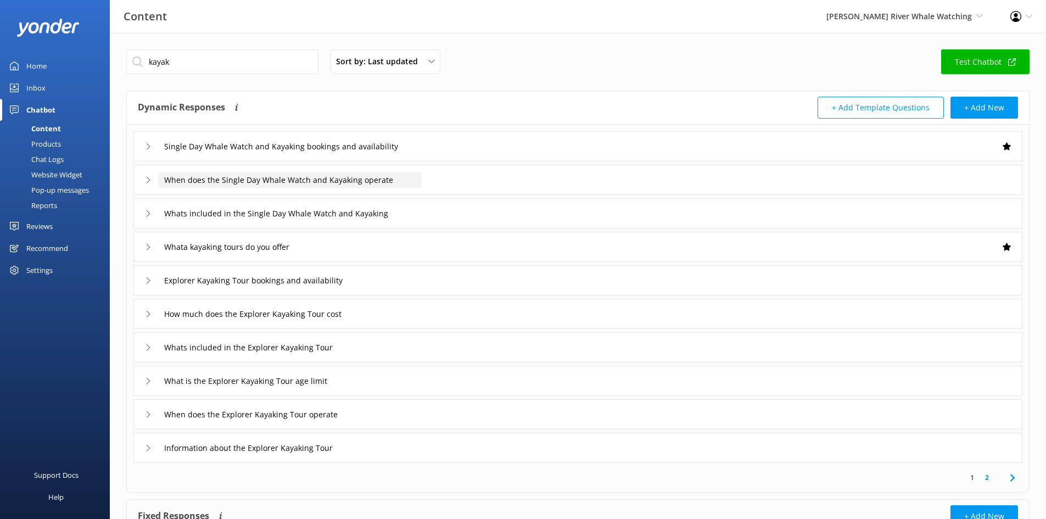
click at [358, 186] on input "When does the Single Day Whale Watch and Kayaking operate" at bounding box center [290, 180] width 264 height 16
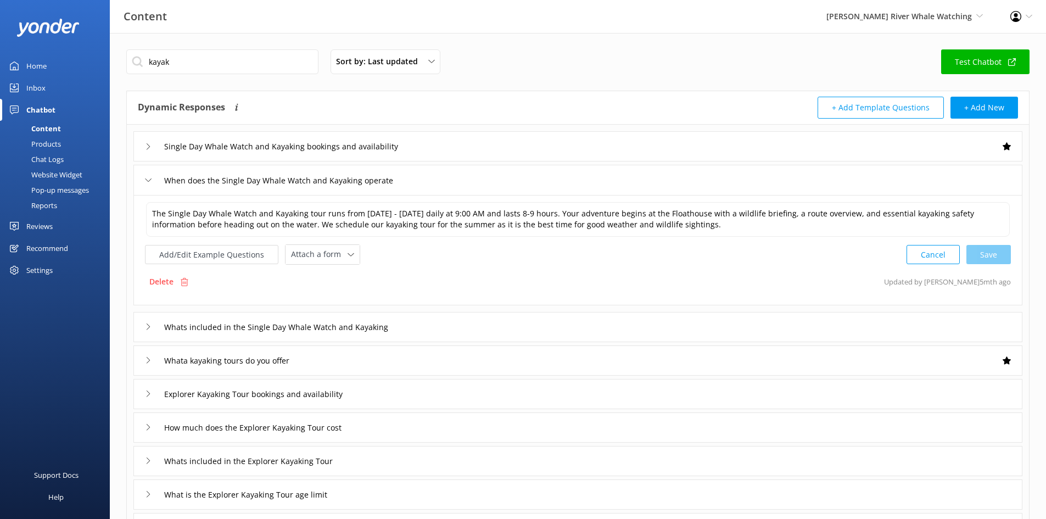
drag, startPoint x: 151, startPoint y: 177, endPoint x: 151, endPoint y: 165, distance: 12.1
click at [151, 177] on icon at bounding box center [148, 180] width 7 height 7
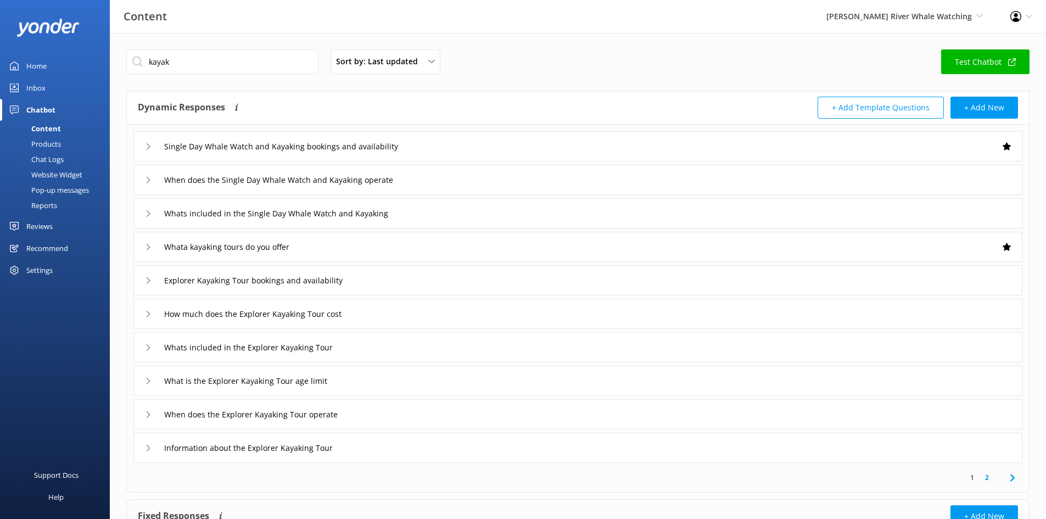
click at [149, 142] on div "Single Day Whale Watch and Kayaking bookings and availability" at bounding box center [285, 146] width 281 height 18
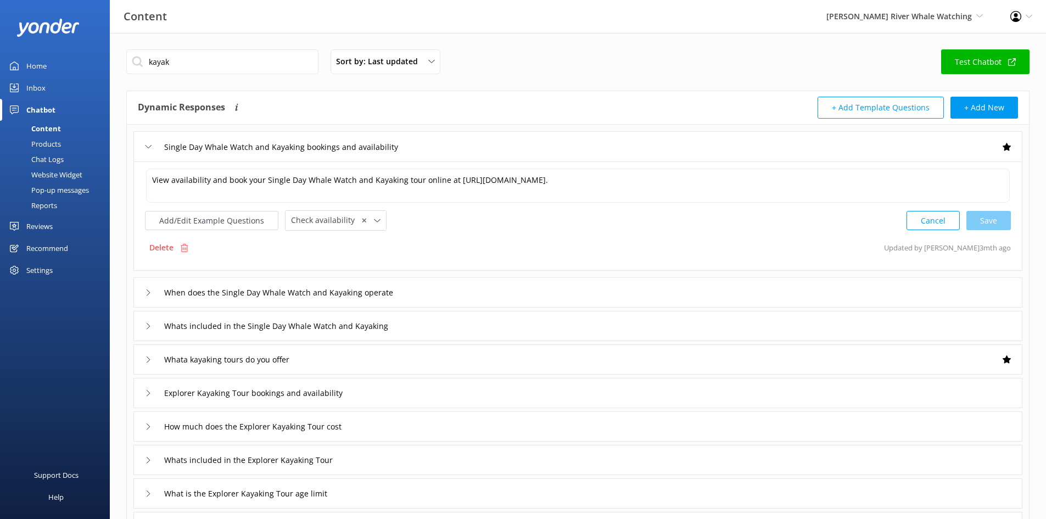
click at [148, 144] on icon at bounding box center [148, 146] width 7 height 7
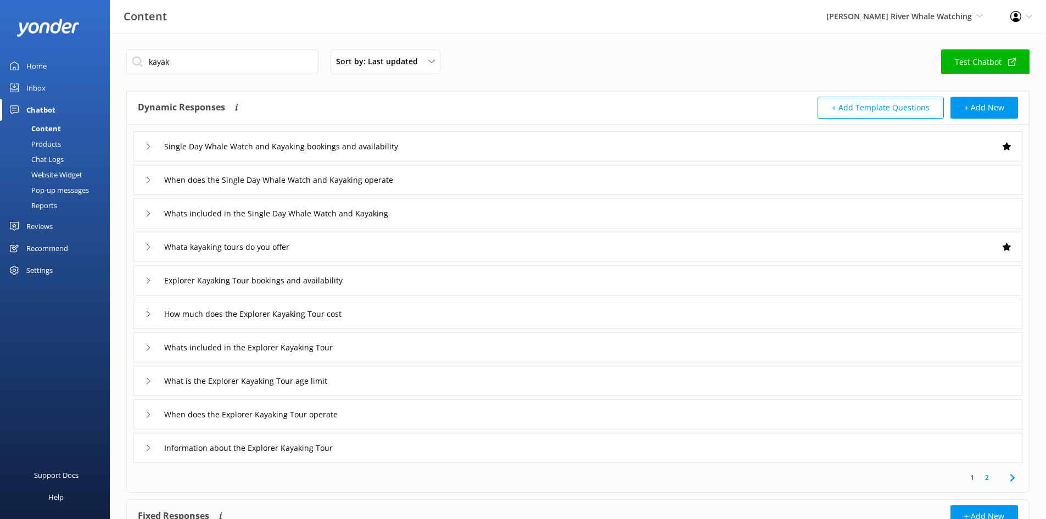
click at [147, 212] on icon at bounding box center [148, 213] width 7 height 7
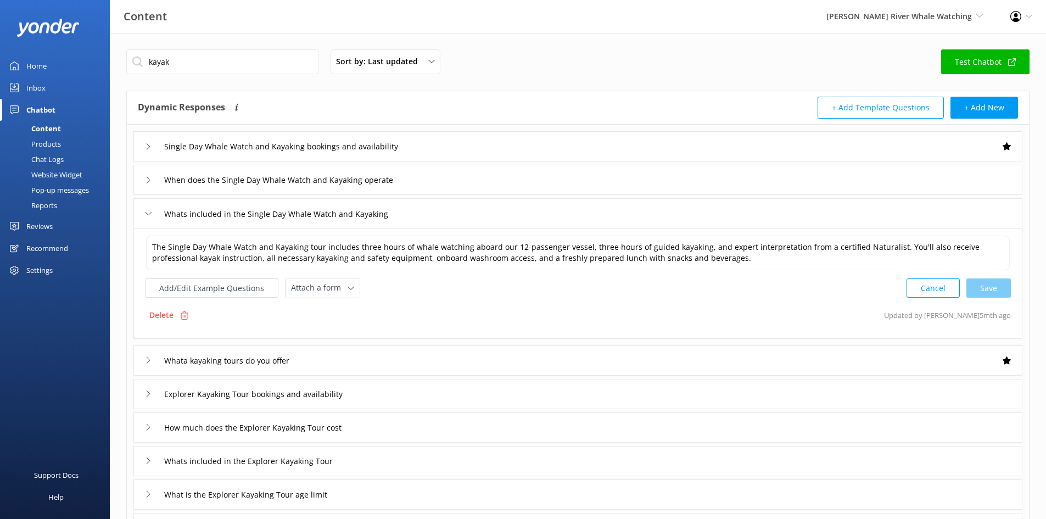
click at [149, 212] on icon at bounding box center [148, 213] width 7 height 7
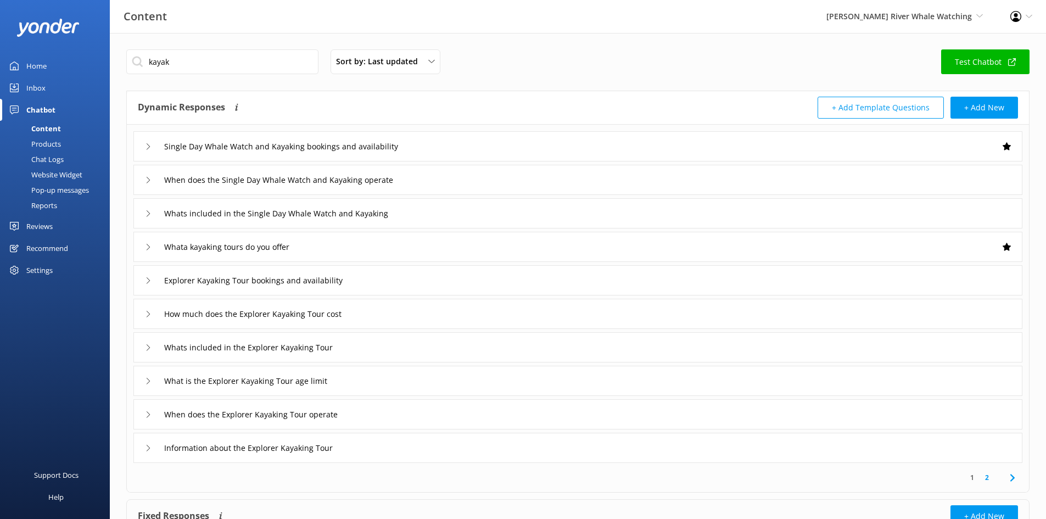
click at [145, 249] on icon at bounding box center [148, 247] width 7 height 7
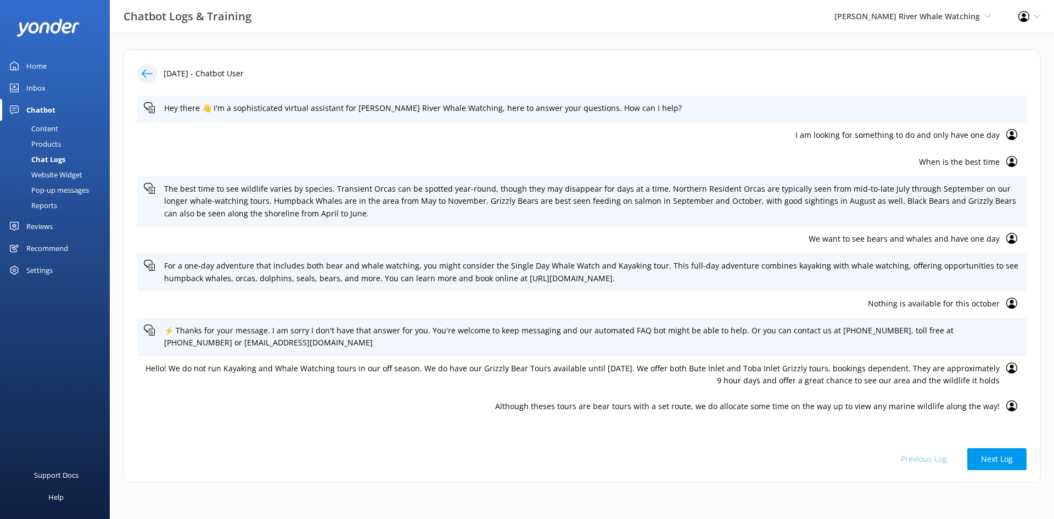
click at [1011, 240] on use at bounding box center [1011, 238] width 11 height 11
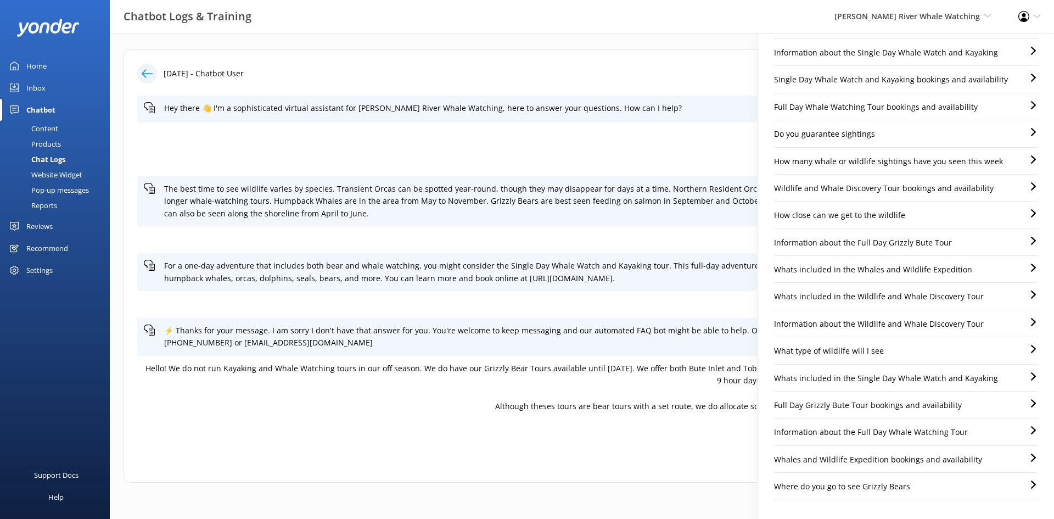
scroll to position [165, 0]
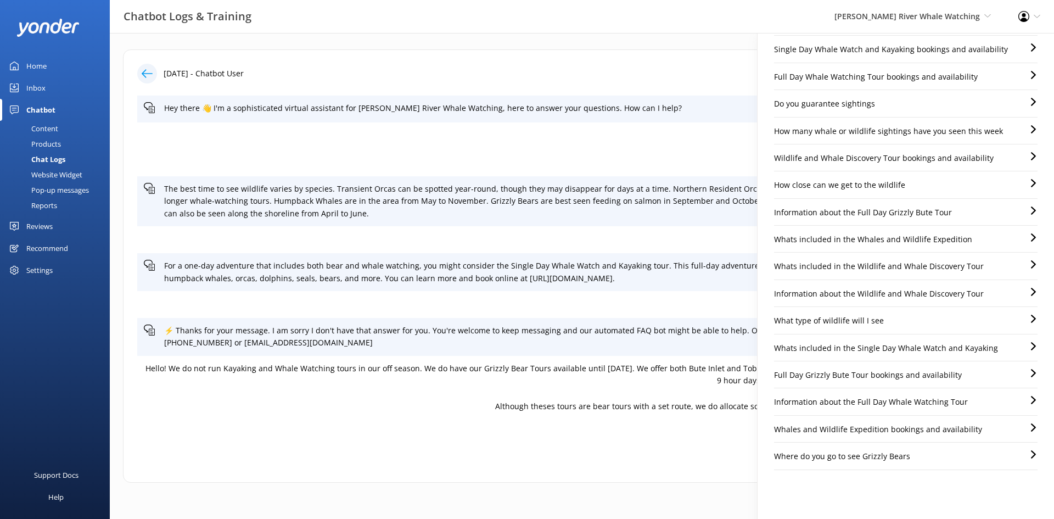
click at [893, 318] on div "What type of wildlife will I see" at bounding box center [906, 324] width 264 height 19
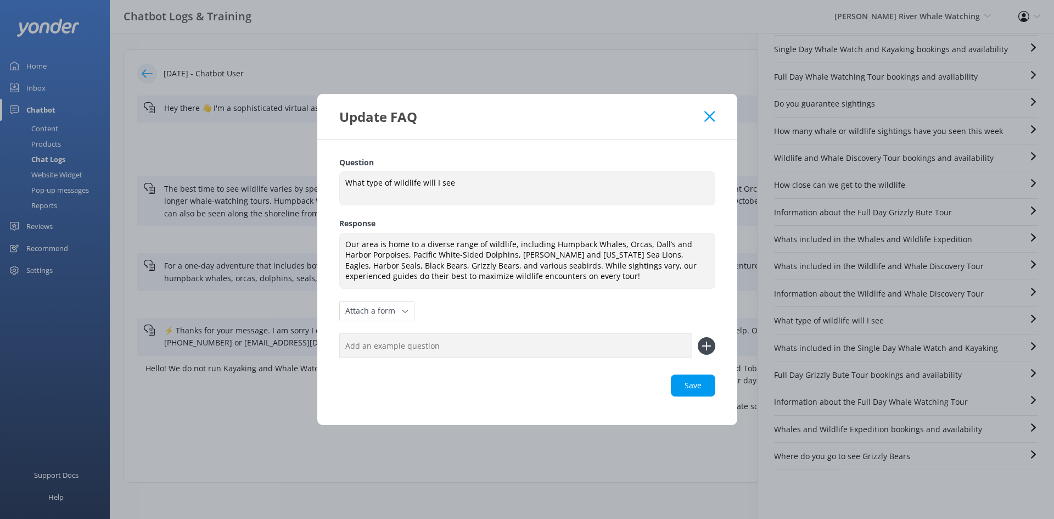
click at [712, 115] on use at bounding box center [709, 116] width 10 height 10
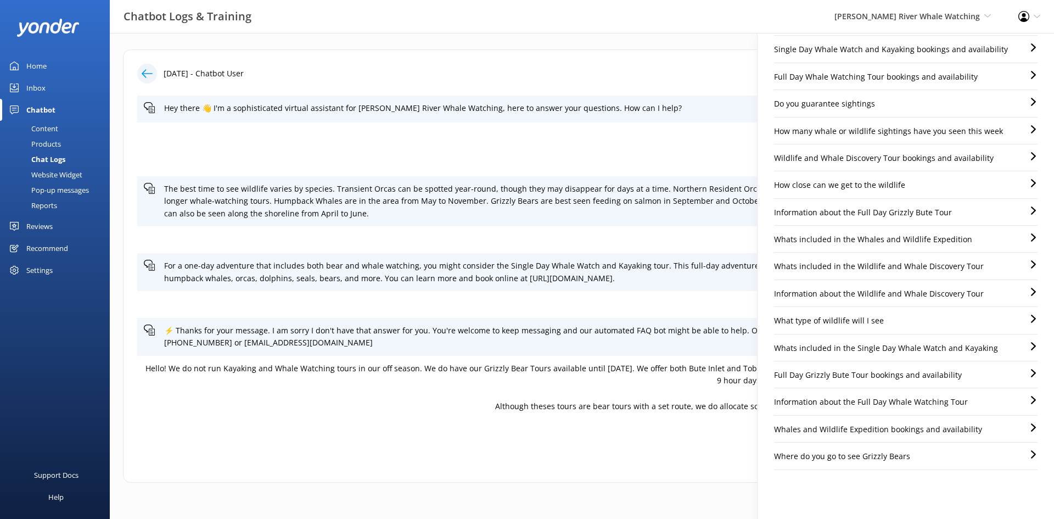
click at [875, 353] on p "Whats included in the Single Day Whale Watch and Kayaking" at bounding box center [886, 348] width 224 height 12
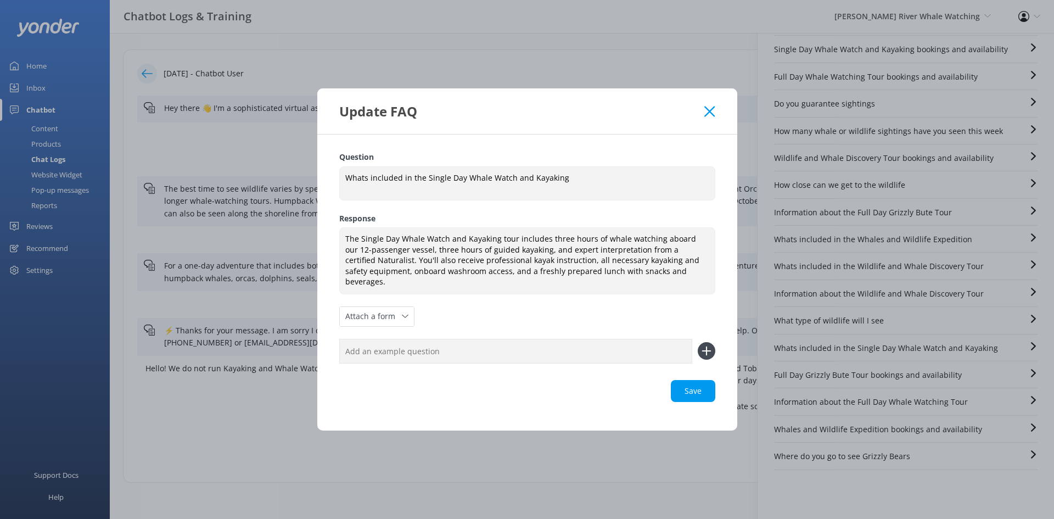
click at [715, 113] on icon at bounding box center [709, 111] width 10 height 11
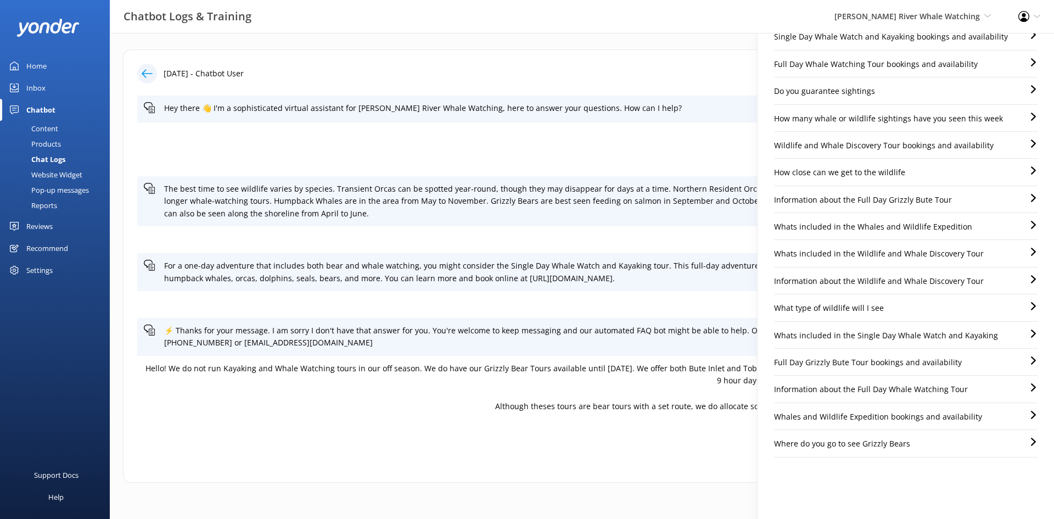
scroll to position [189, 0]
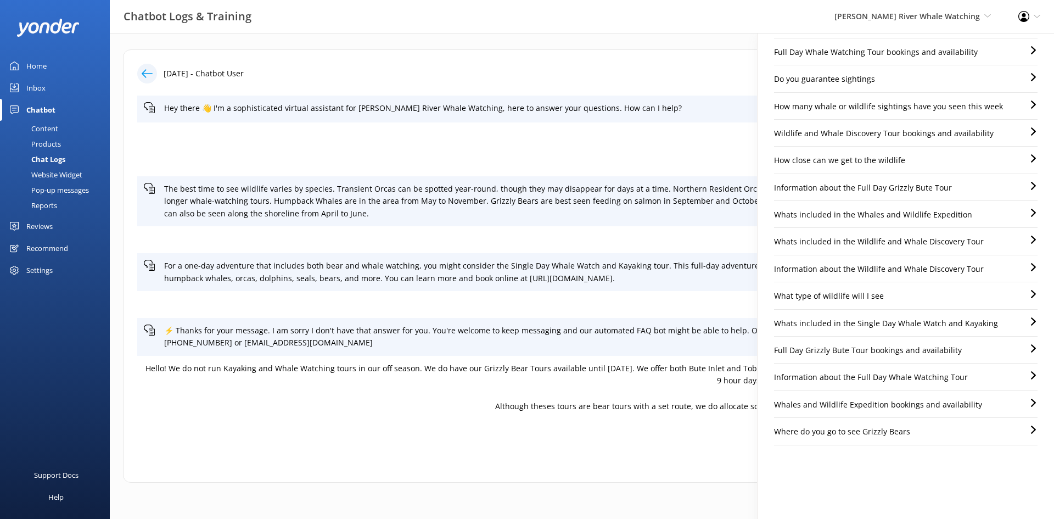
drag, startPoint x: 695, startPoint y: 473, endPoint x: 700, endPoint y: 467, distance: 8.2
click at [695, 473] on div "13th Oct 2025 - Chatbot User Hey there 👋 I'm a sophisticated virtual assistant …" at bounding box center [582, 265] width 918 height 433
